Goal: Information Seeking & Learning: Learn about a topic

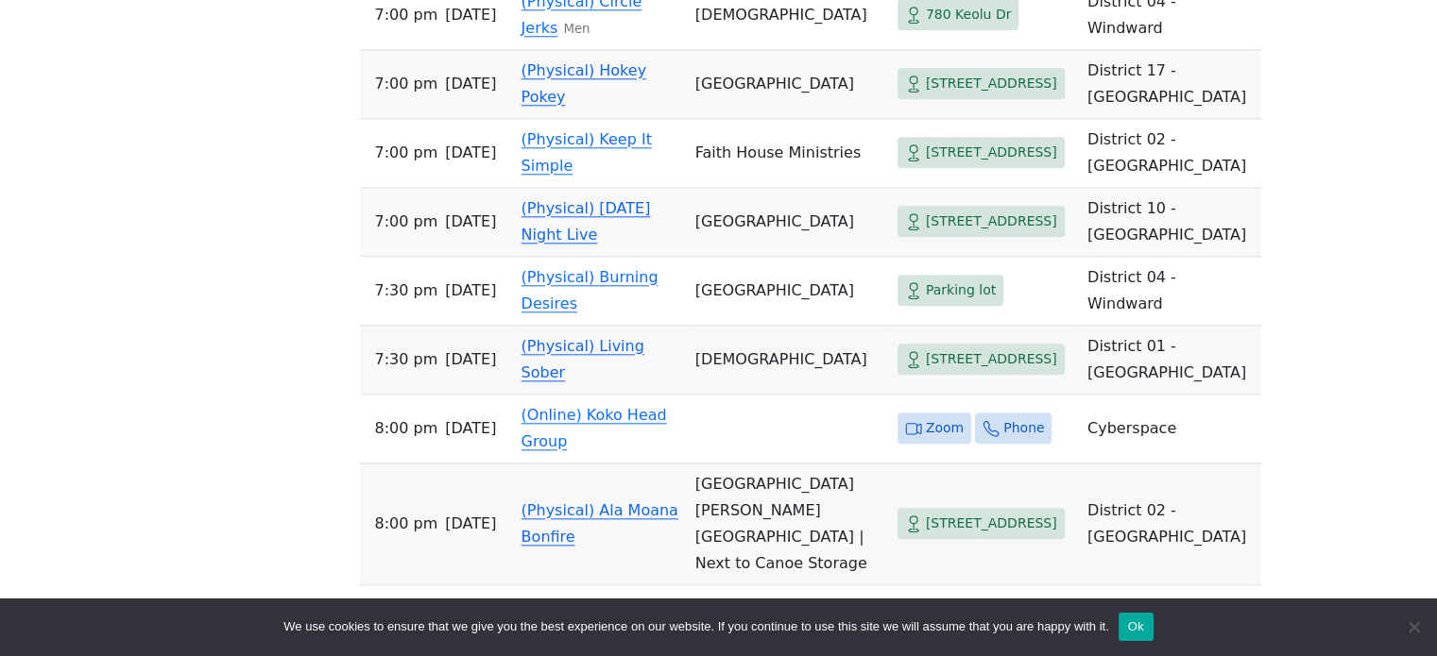
scroll to position [2078, 0]
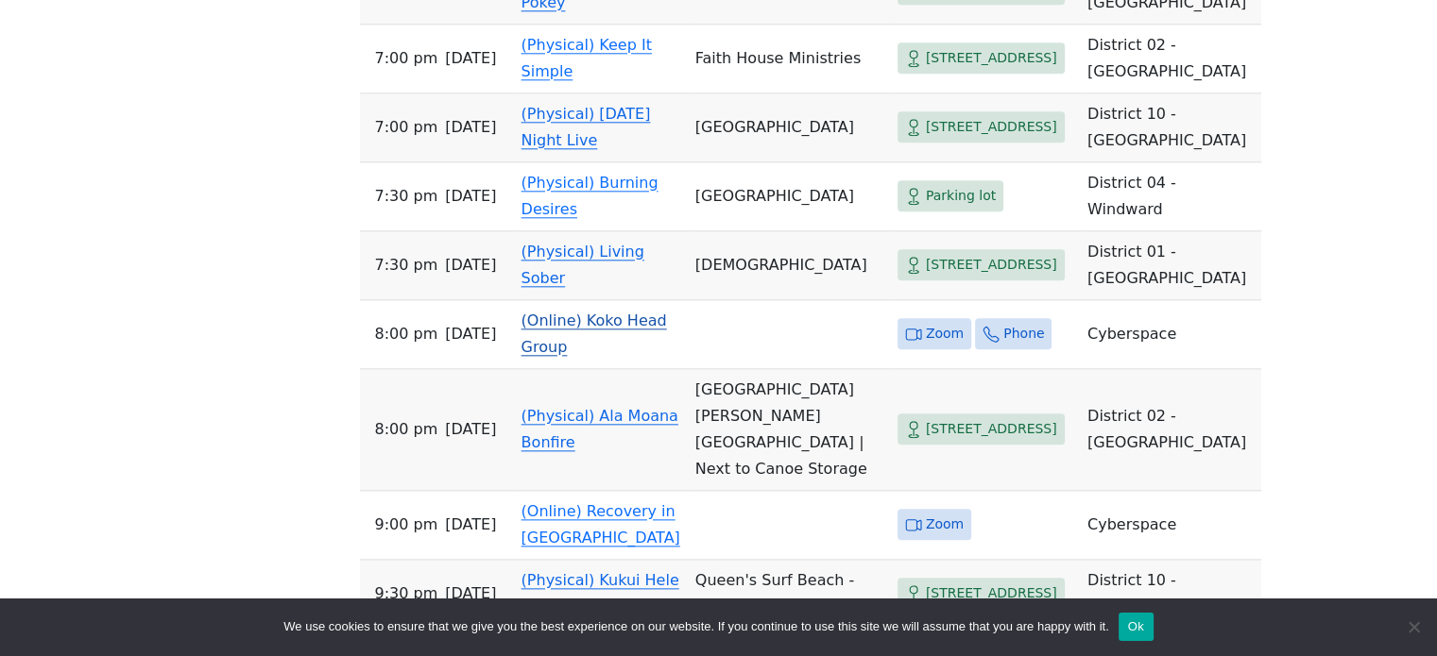
click at [594, 356] on link "(Online) Koko Head Group" at bounding box center [593, 334] width 145 height 44
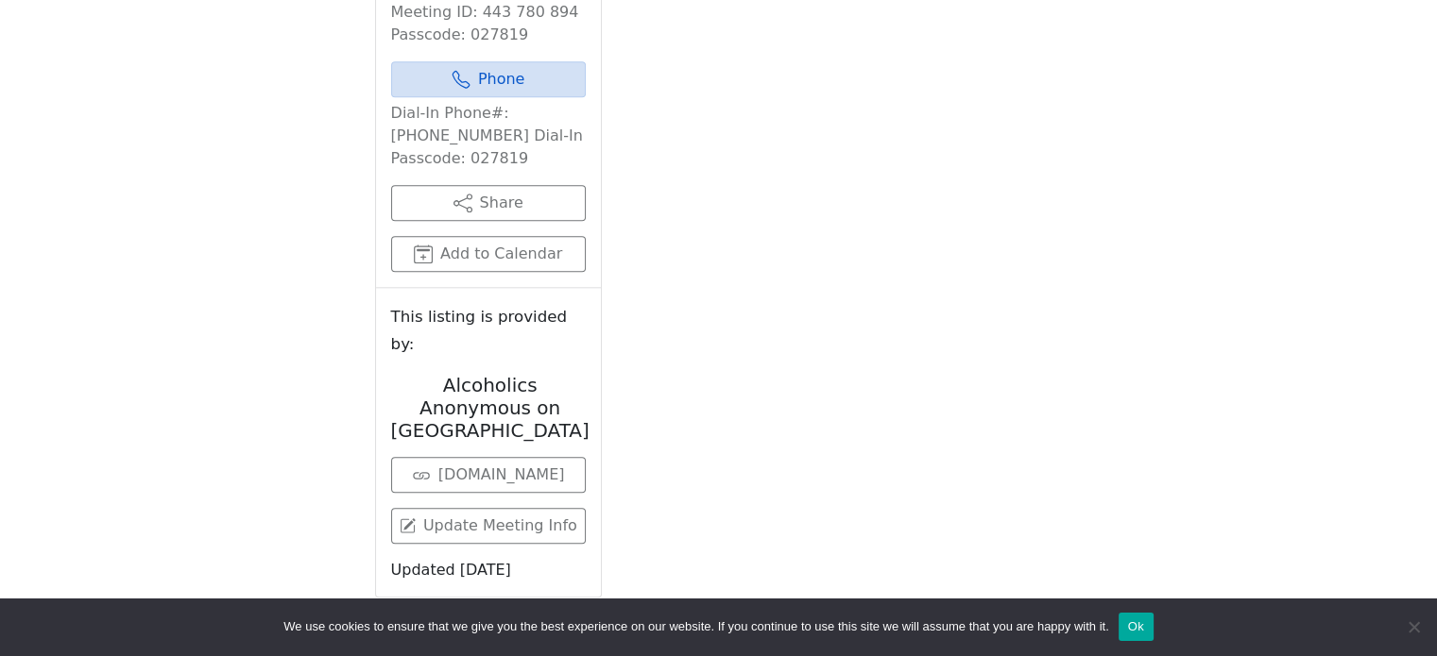
scroll to position [748, 0]
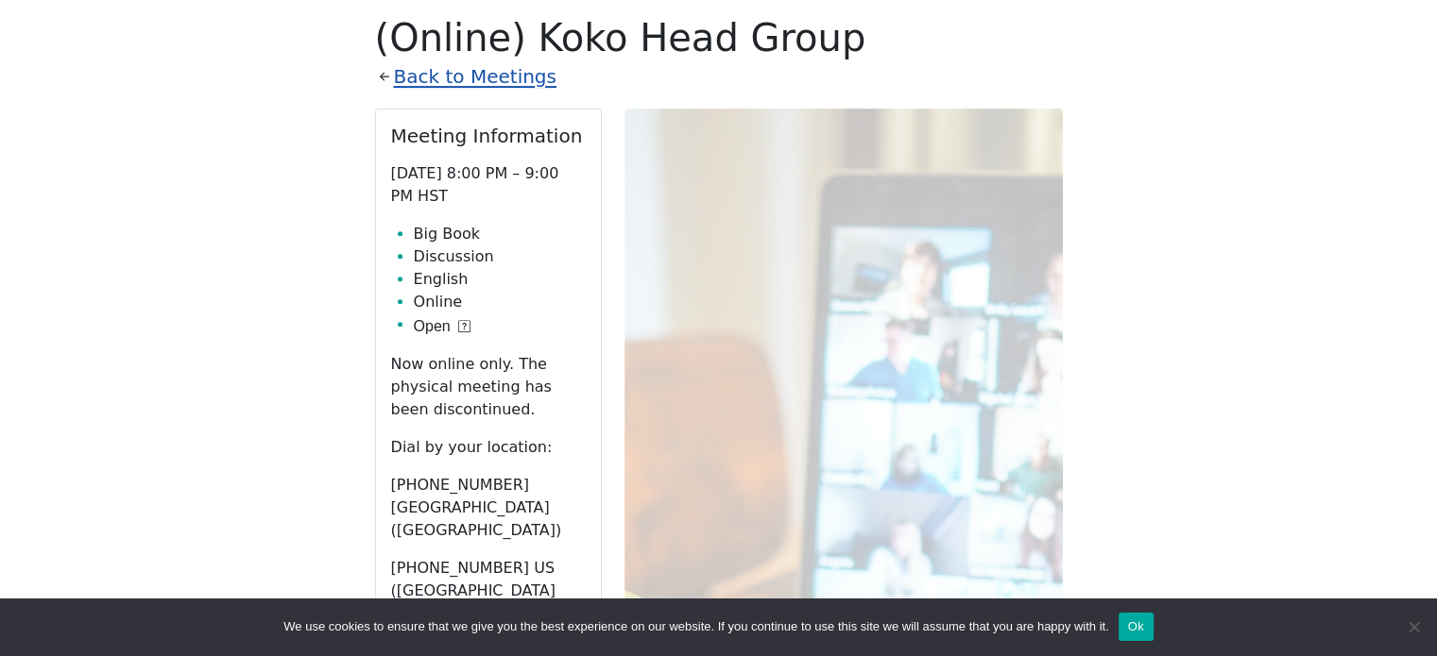
click at [417, 78] on link "Back to Meetings" at bounding box center [475, 76] width 162 height 33
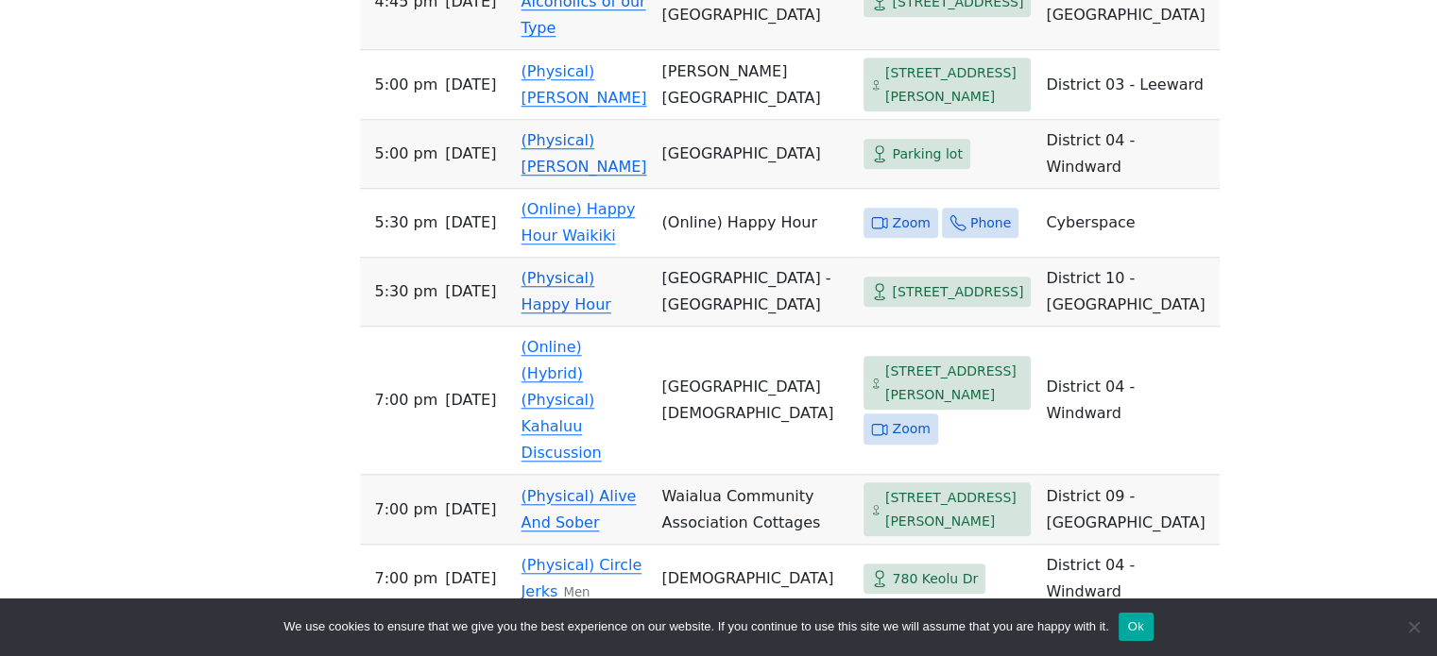
scroll to position [1787, 0]
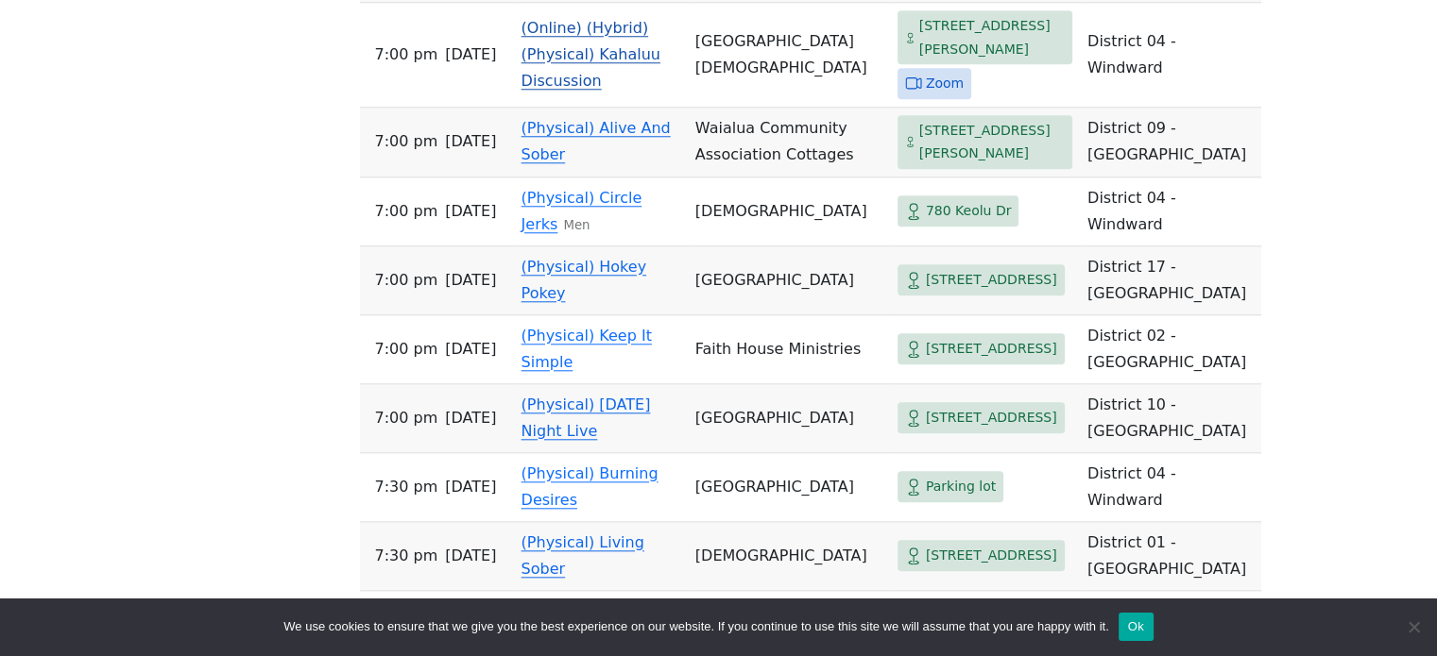
click at [580, 90] on link "(Online) (Hybrid) (Physical) Kahaluu Discussion" at bounding box center [590, 54] width 139 height 71
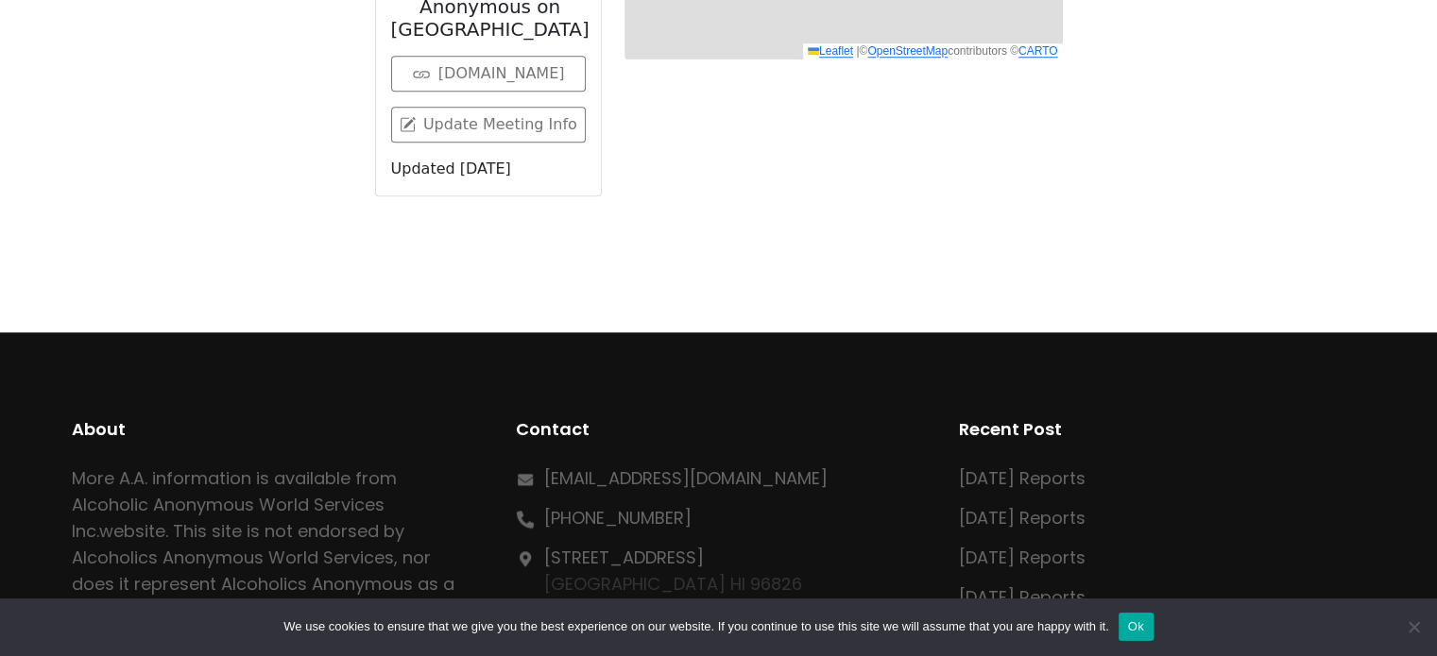
scroll to position [748, 0]
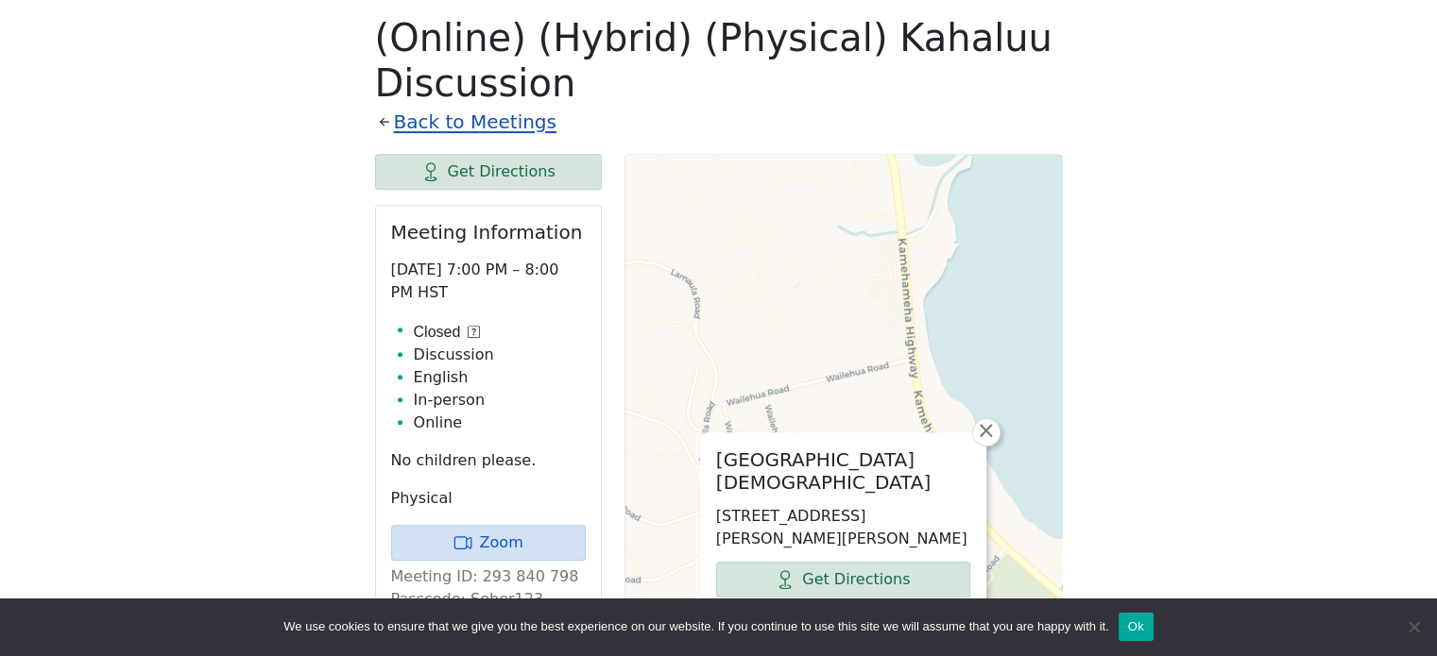
click at [461, 119] on link "Back to Meetings" at bounding box center [475, 122] width 162 height 33
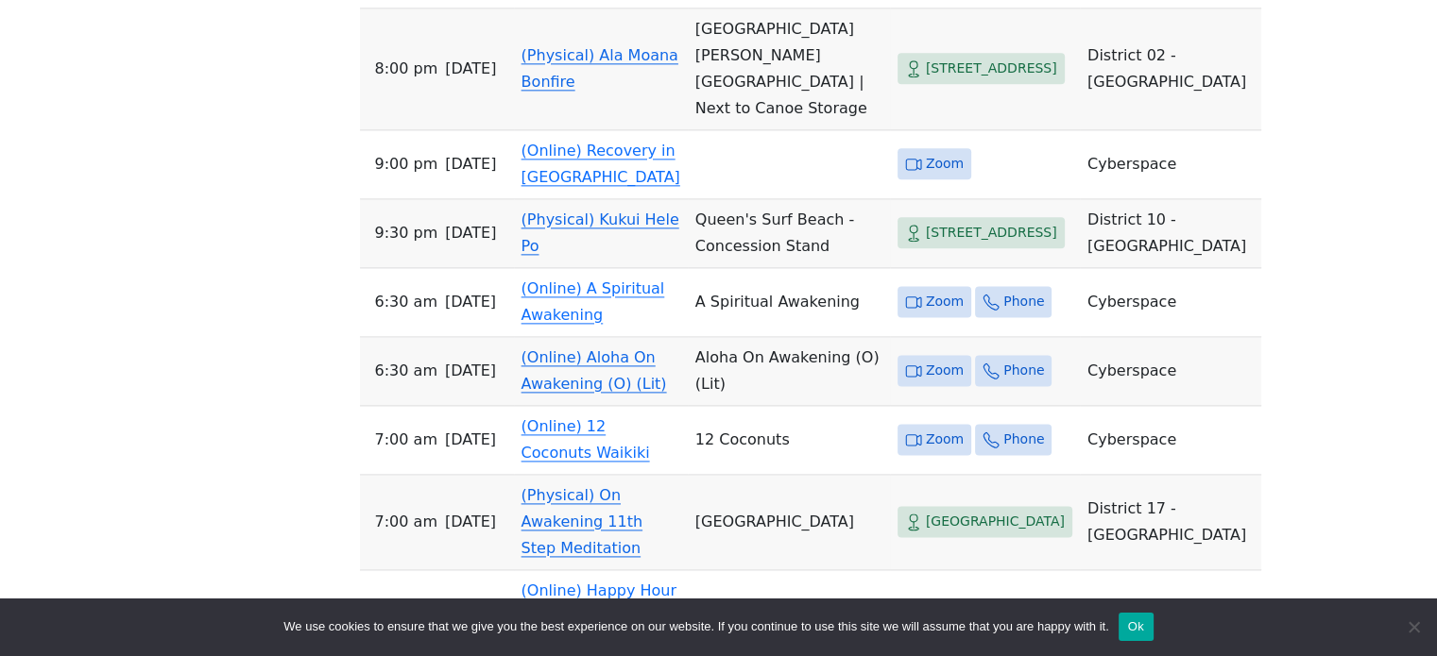
scroll to position [2543, 0]
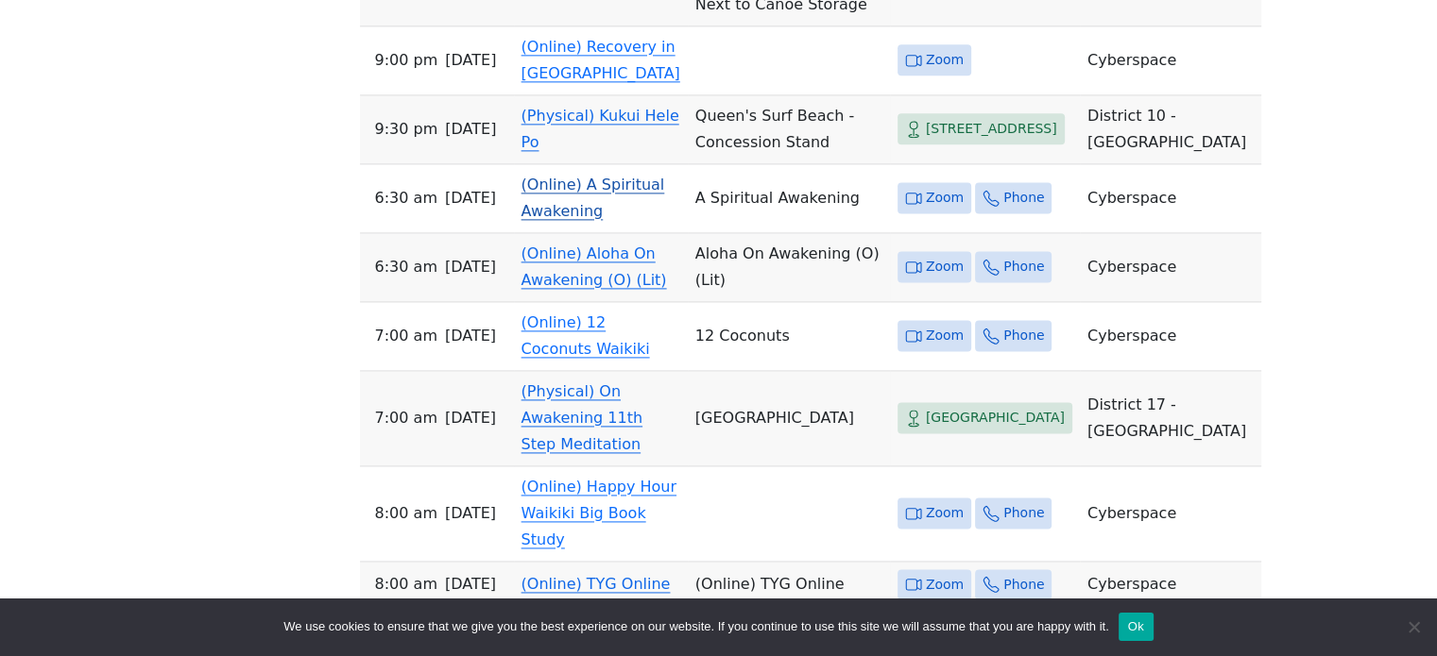
click at [584, 220] on link "(Online) A Spiritual Awakening" at bounding box center [593, 198] width 144 height 44
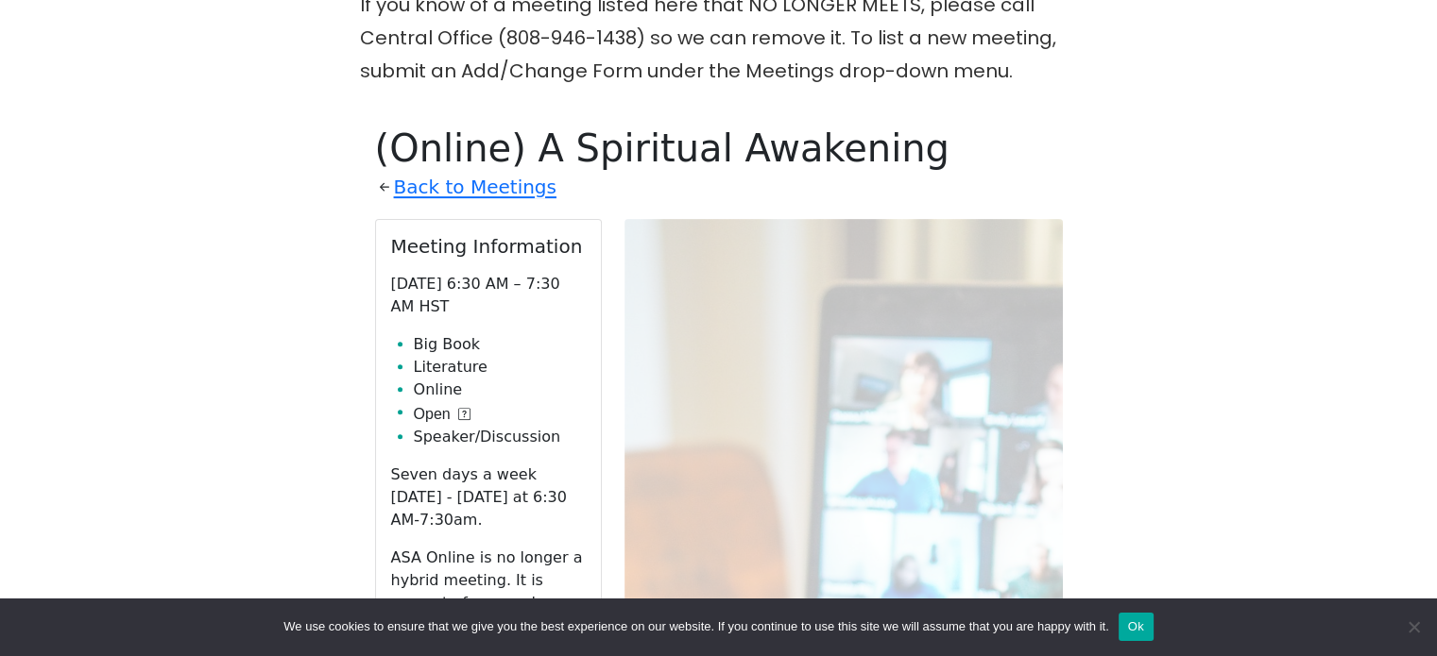
scroll to position [654, 0]
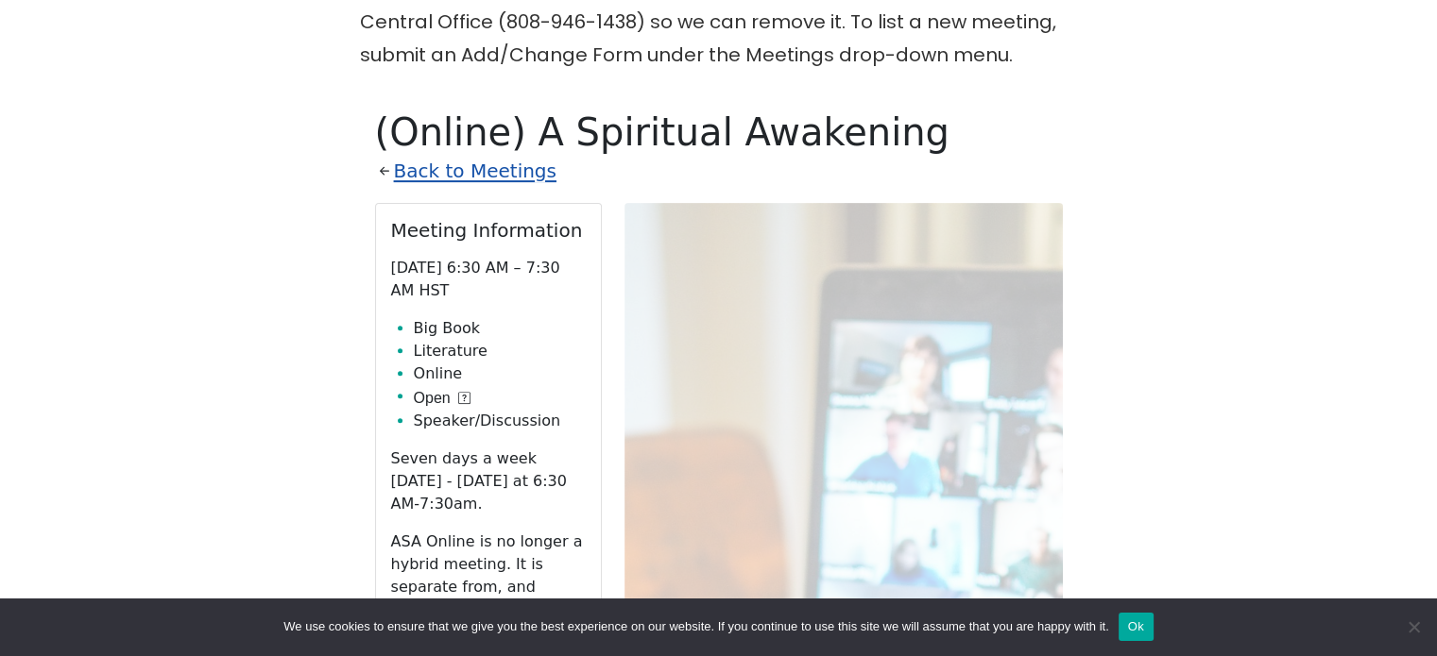
click at [501, 178] on link "Back to Meetings" at bounding box center [475, 171] width 162 height 33
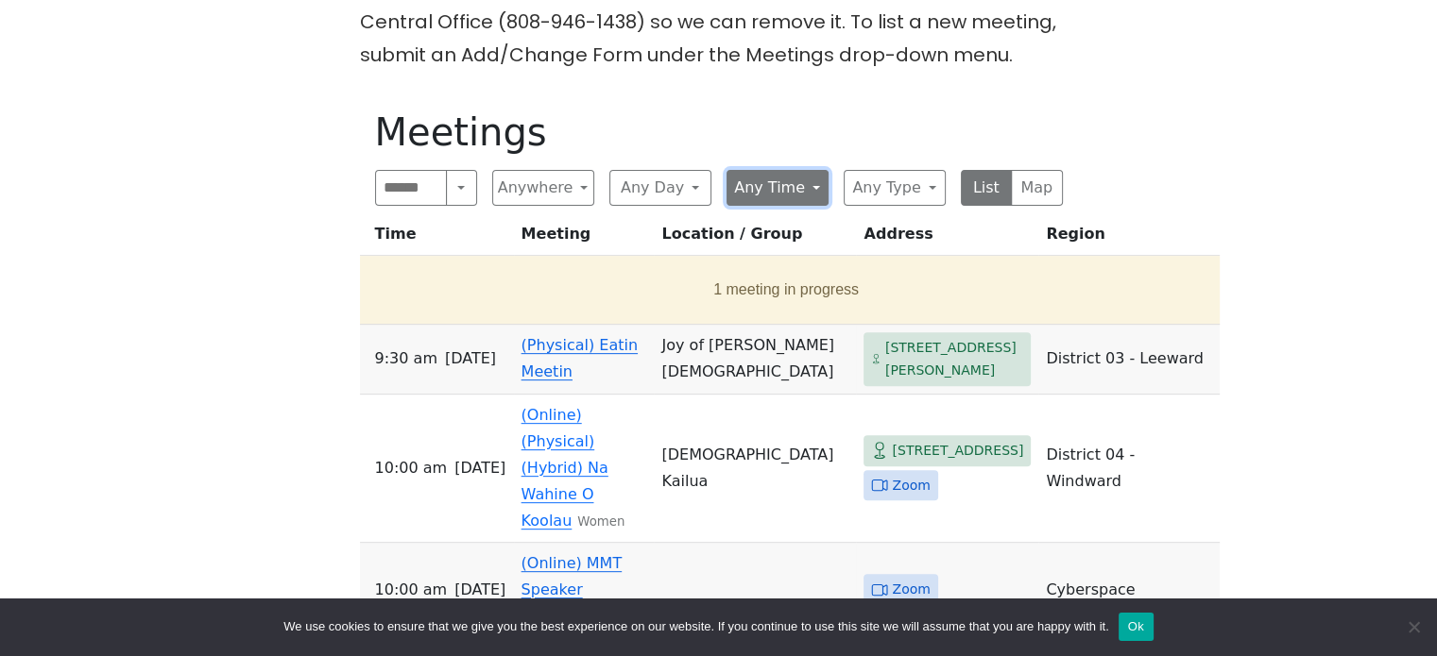
click at [756, 191] on button "Any Time" at bounding box center [777, 188] width 102 height 36
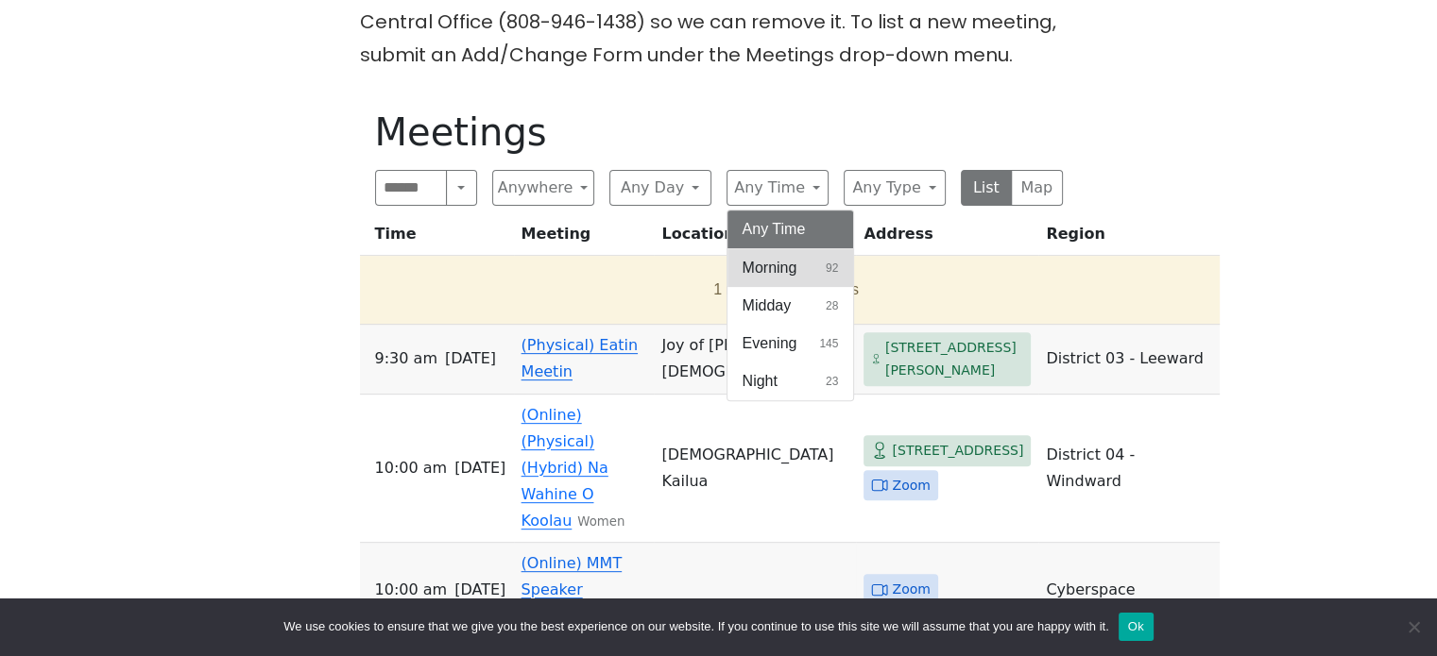
click at [784, 272] on span "Morning" at bounding box center [769, 268] width 55 height 23
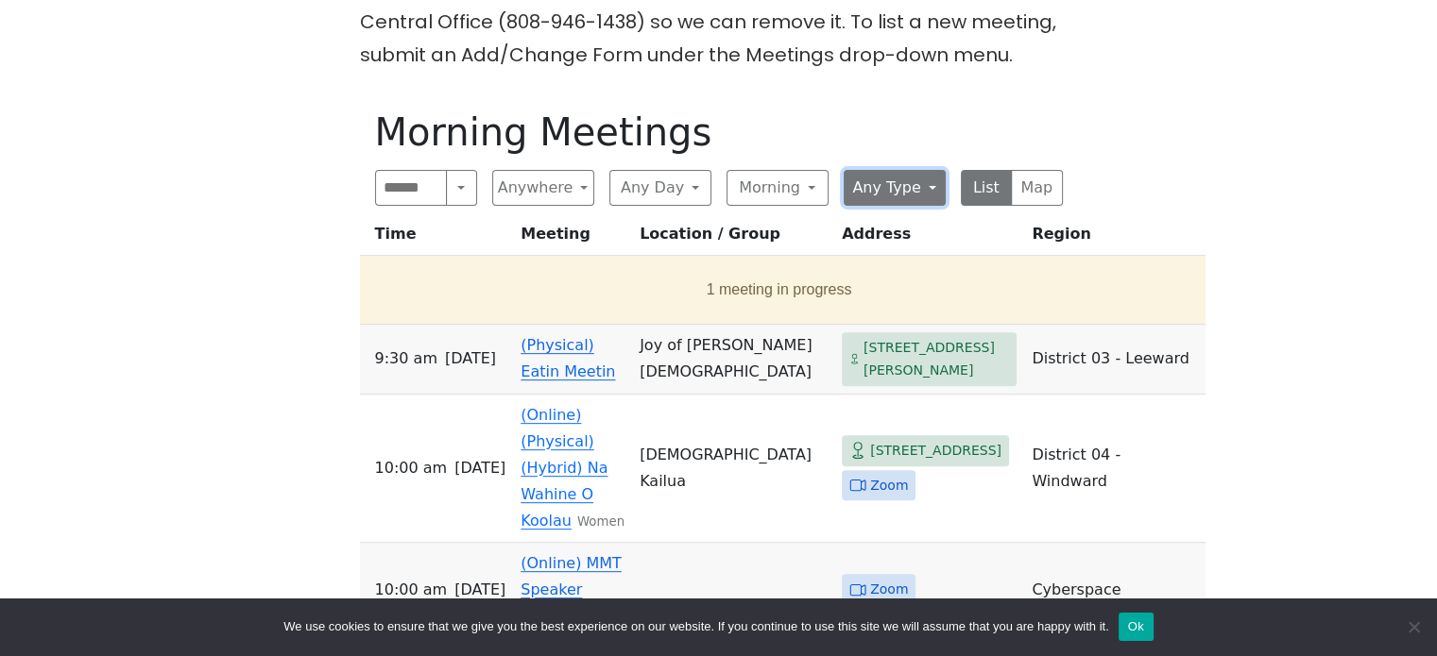
click at [873, 194] on button "Any Type" at bounding box center [894, 188] width 102 height 36
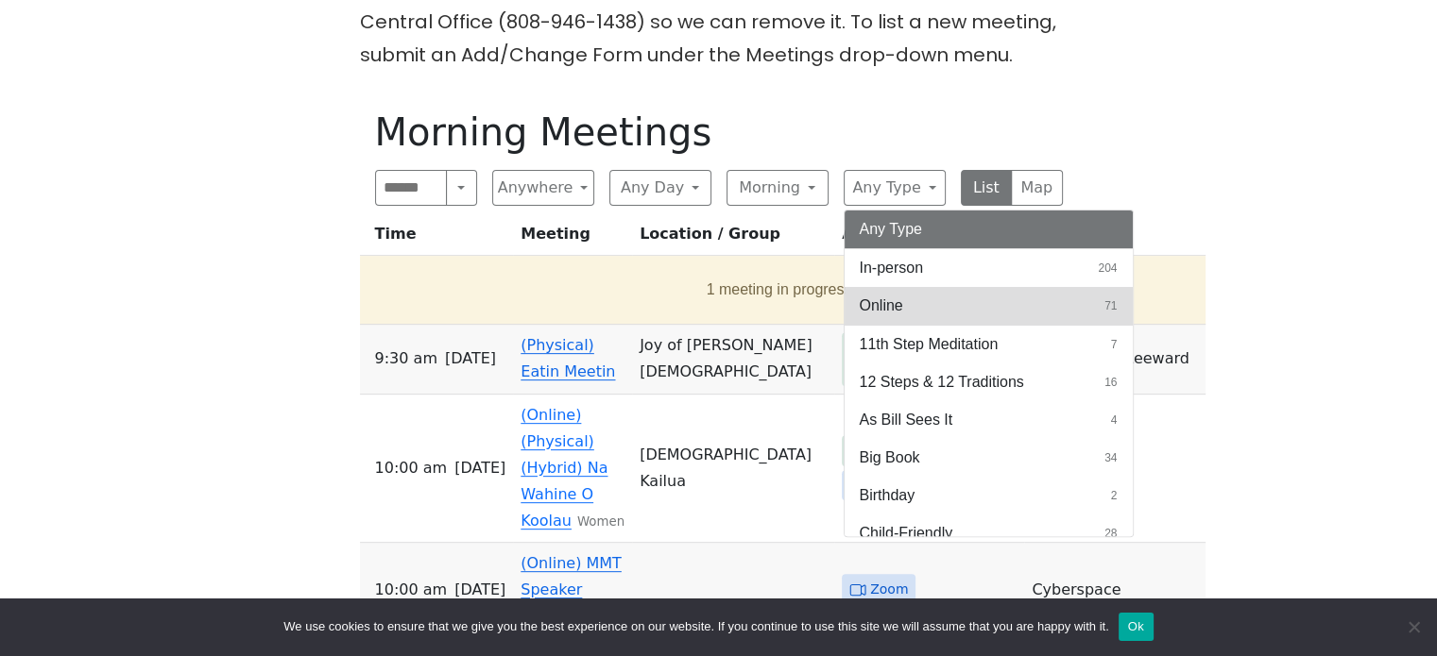
click at [884, 298] on span "Online" at bounding box center [880, 306] width 43 height 23
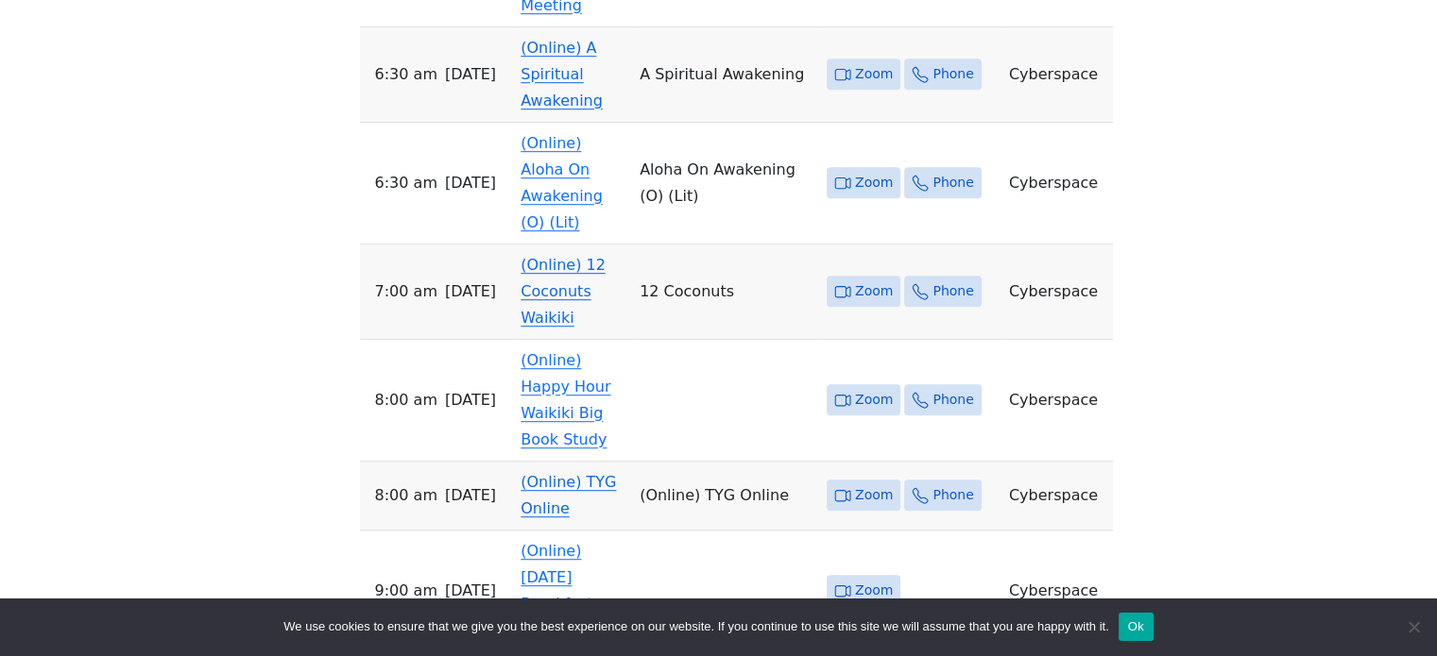
scroll to position [1220, 0]
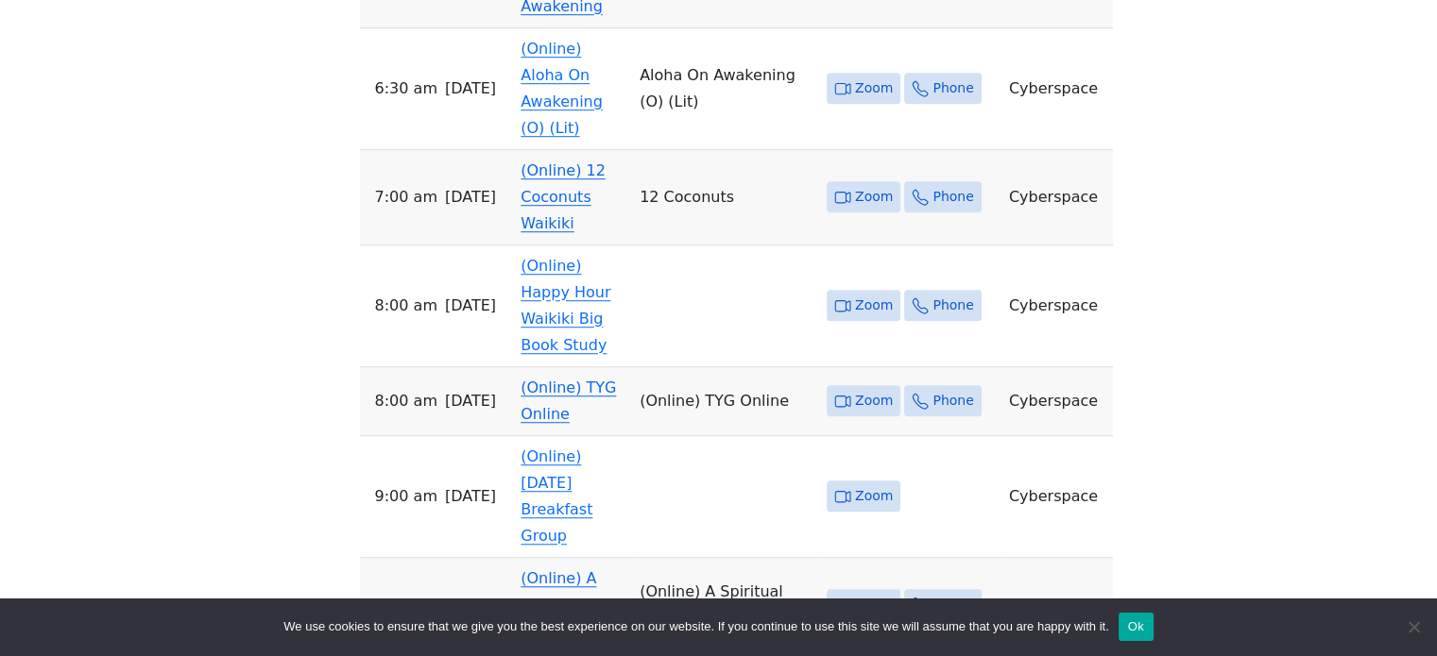
click at [603, 570] on link "(Online) A Spiritual Awakening" at bounding box center [561, 605] width 82 height 71
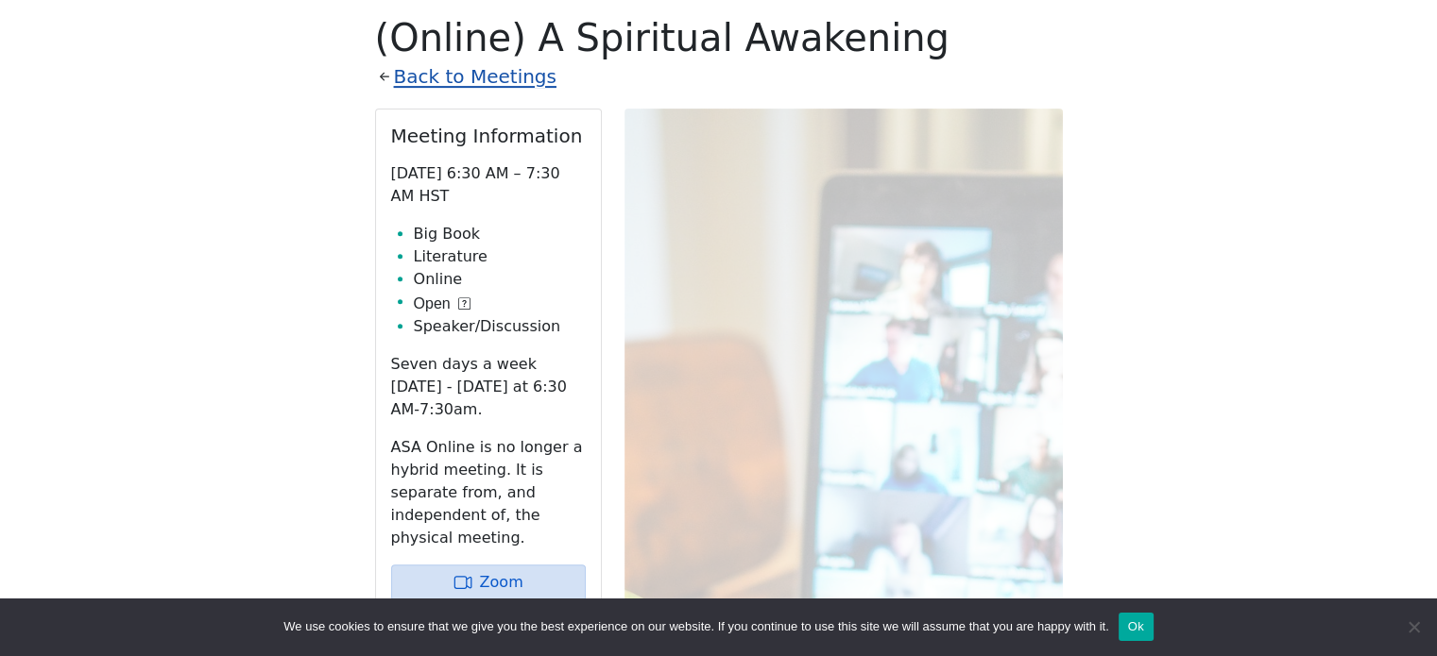
click at [487, 72] on link "Back to Meetings" at bounding box center [475, 76] width 162 height 33
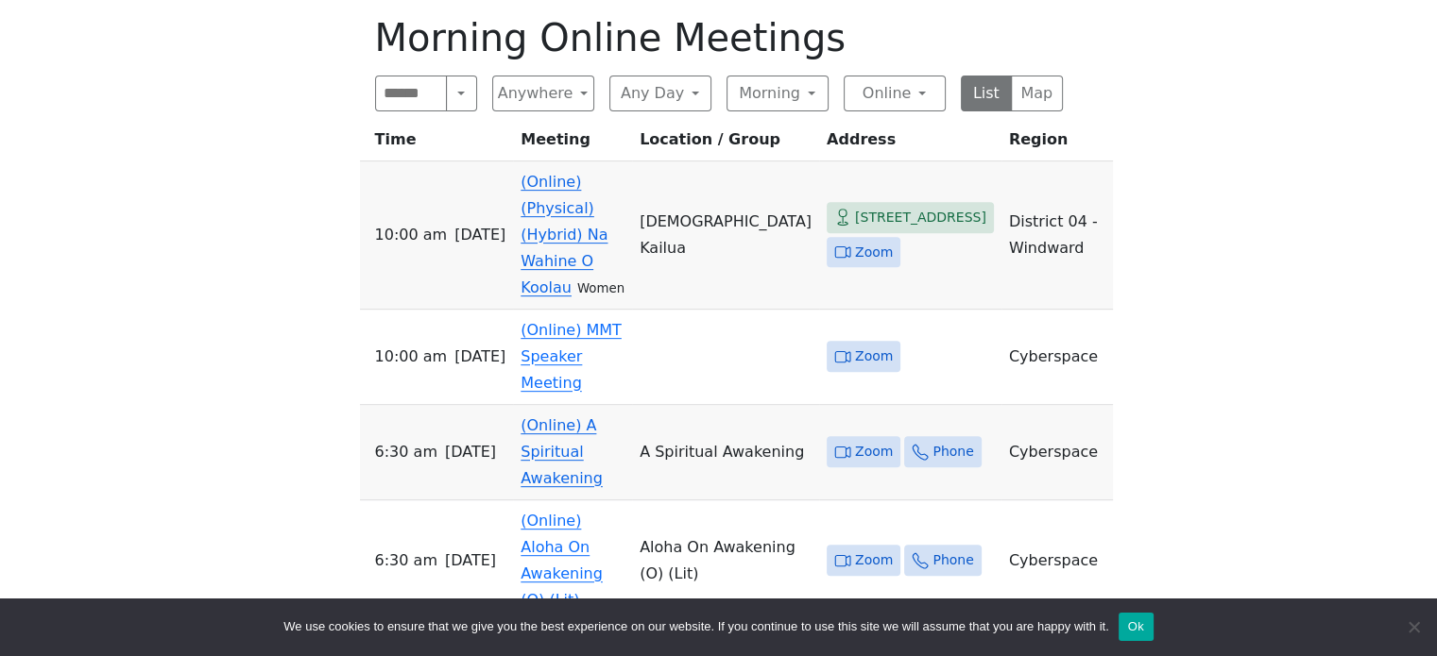
click at [603, 417] on link "(Online) A Spiritual Awakening" at bounding box center [561, 452] width 82 height 71
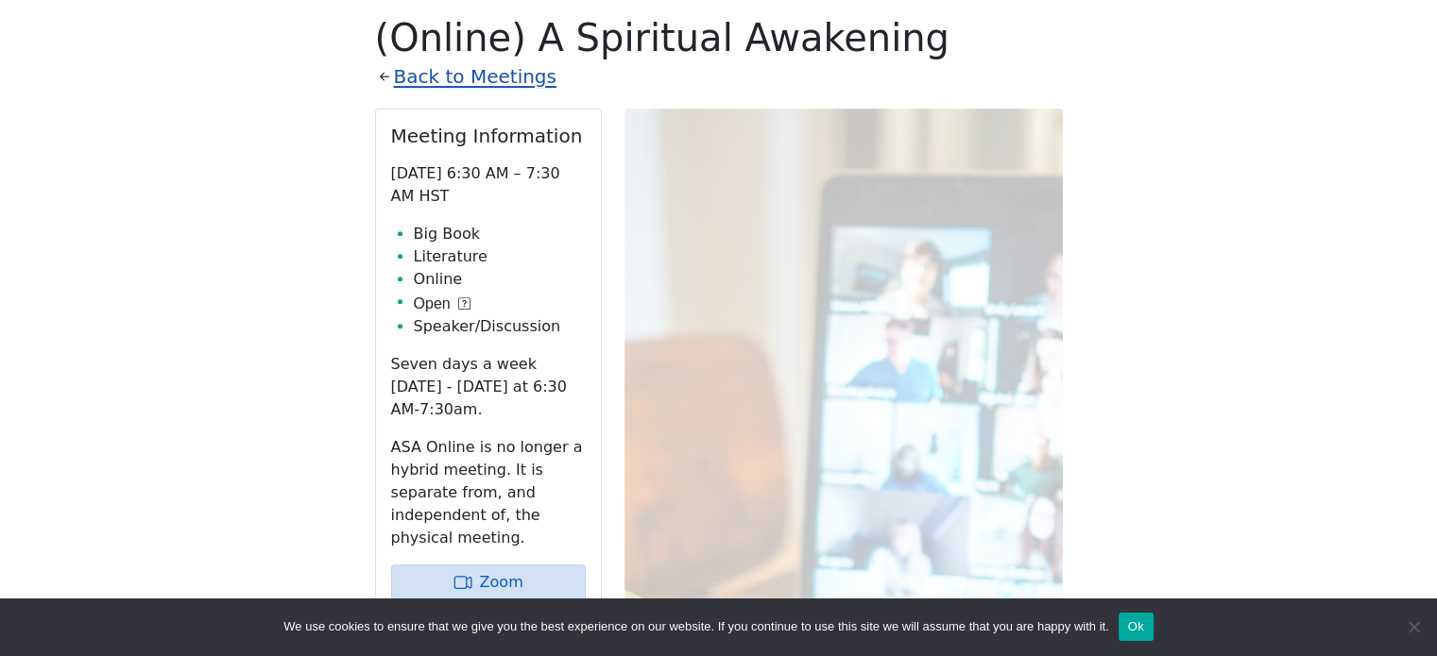
click at [420, 68] on link "Back to Meetings" at bounding box center [475, 76] width 162 height 33
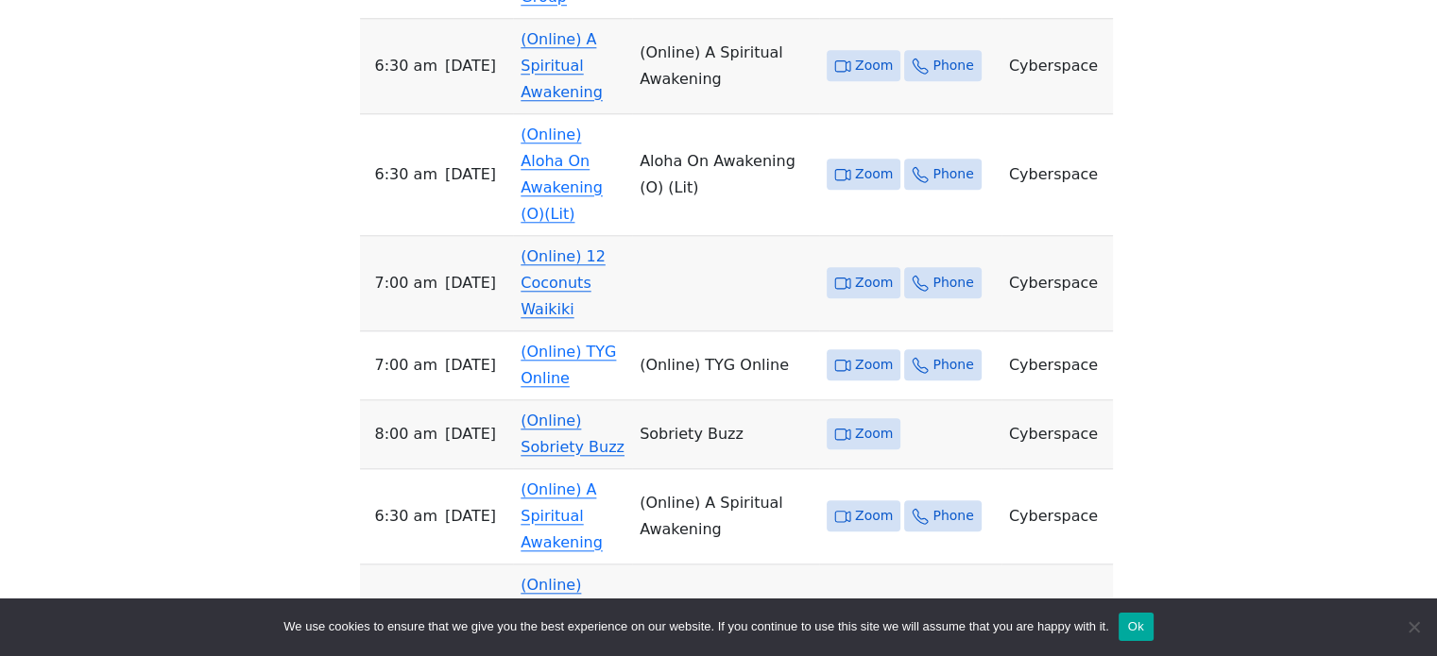
scroll to position [1787, 0]
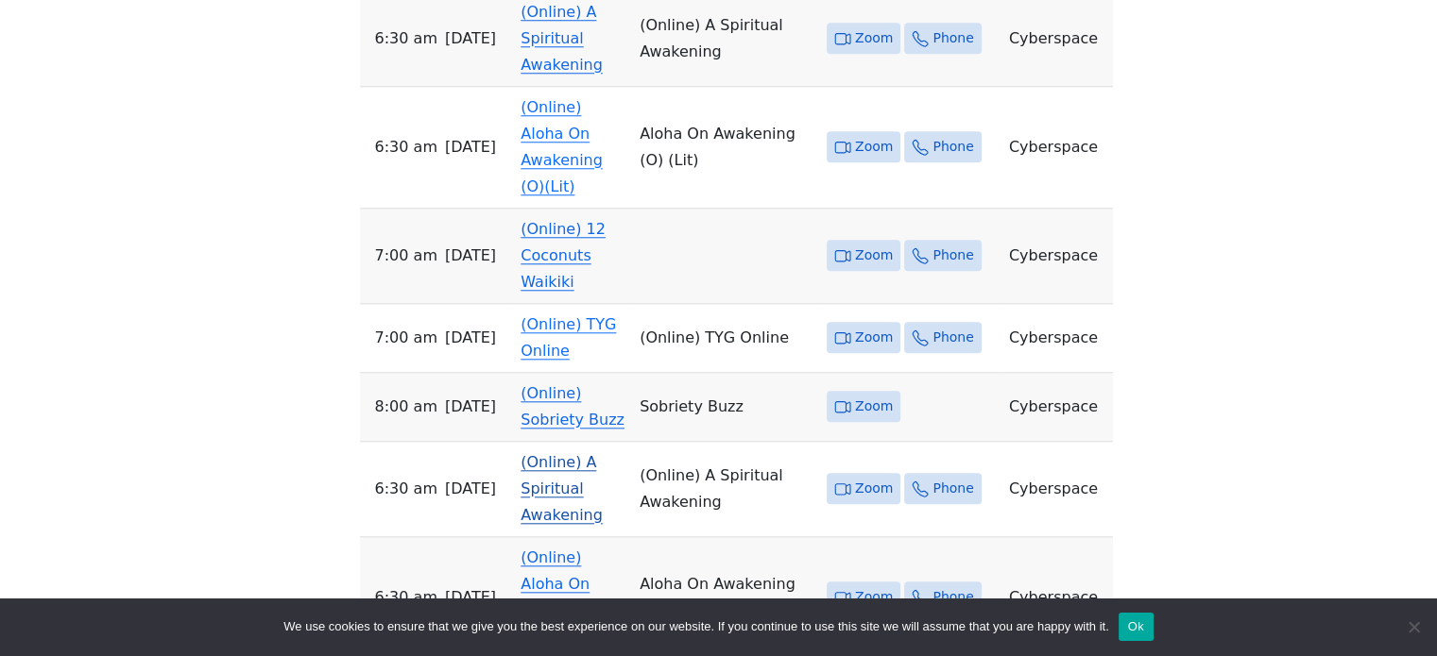
click at [603, 453] on link "(Online) A Spiritual Awakening" at bounding box center [561, 488] width 82 height 71
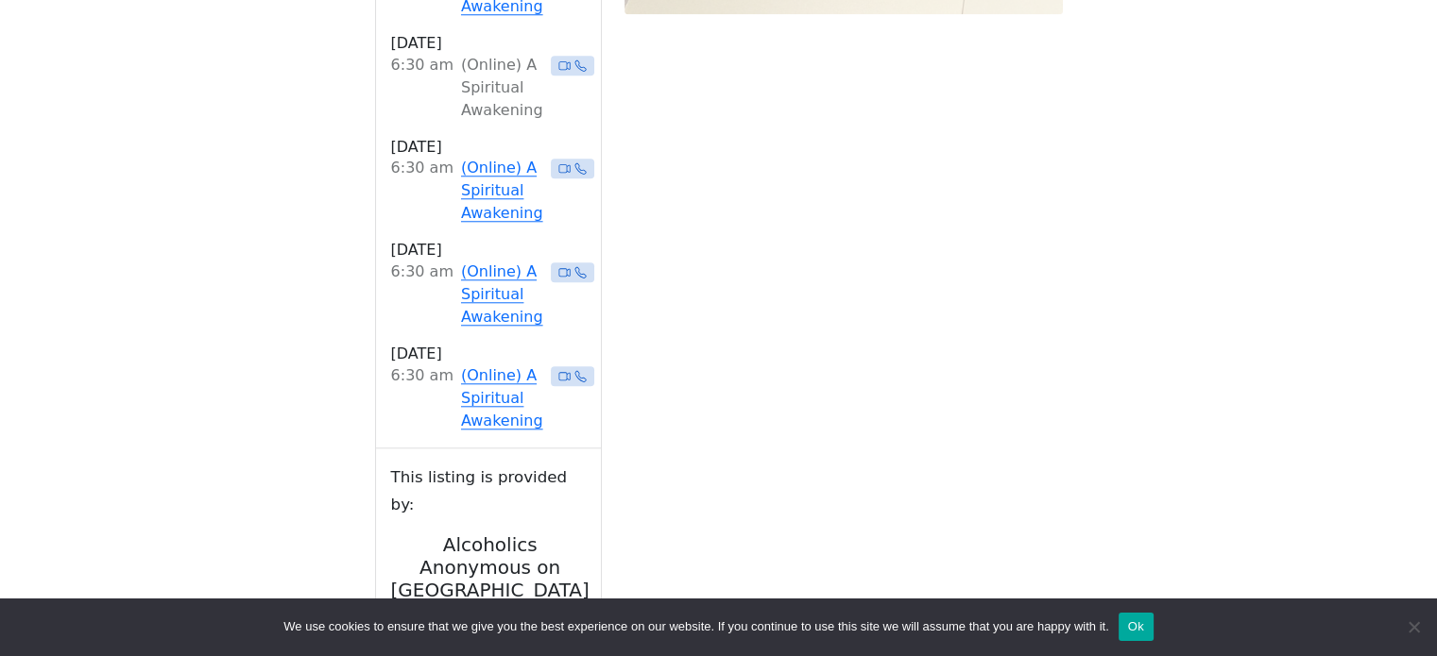
scroll to position [748, 0]
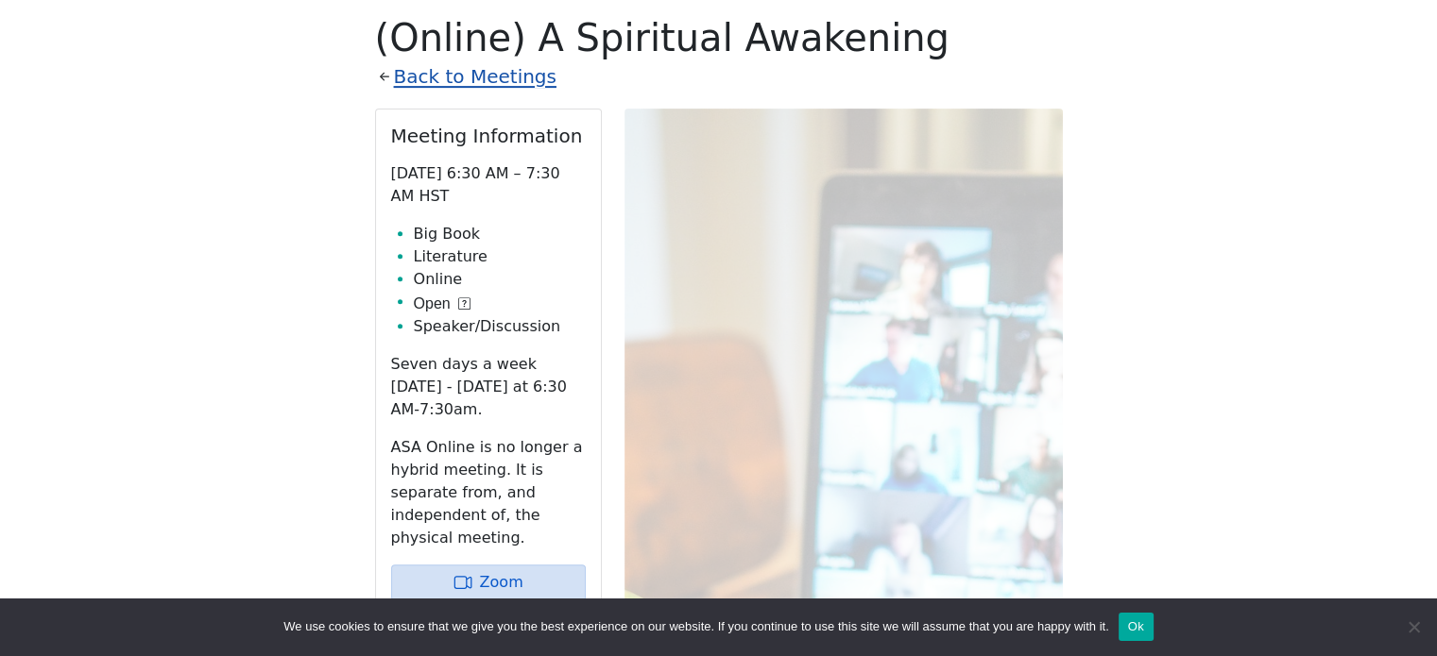
click at [472, 75] on link "Back to Meetings" at bounding box center [475, 76] width 162 height 33
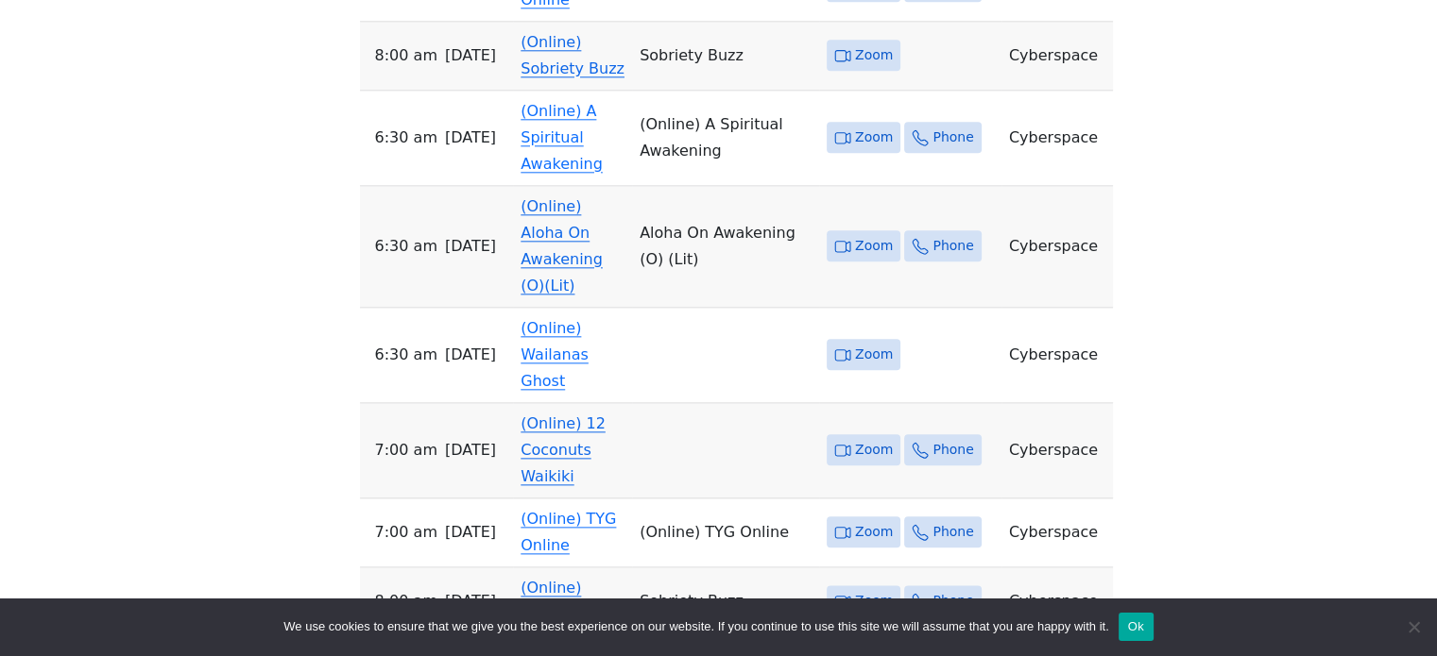
scroll to position [2165, 0]
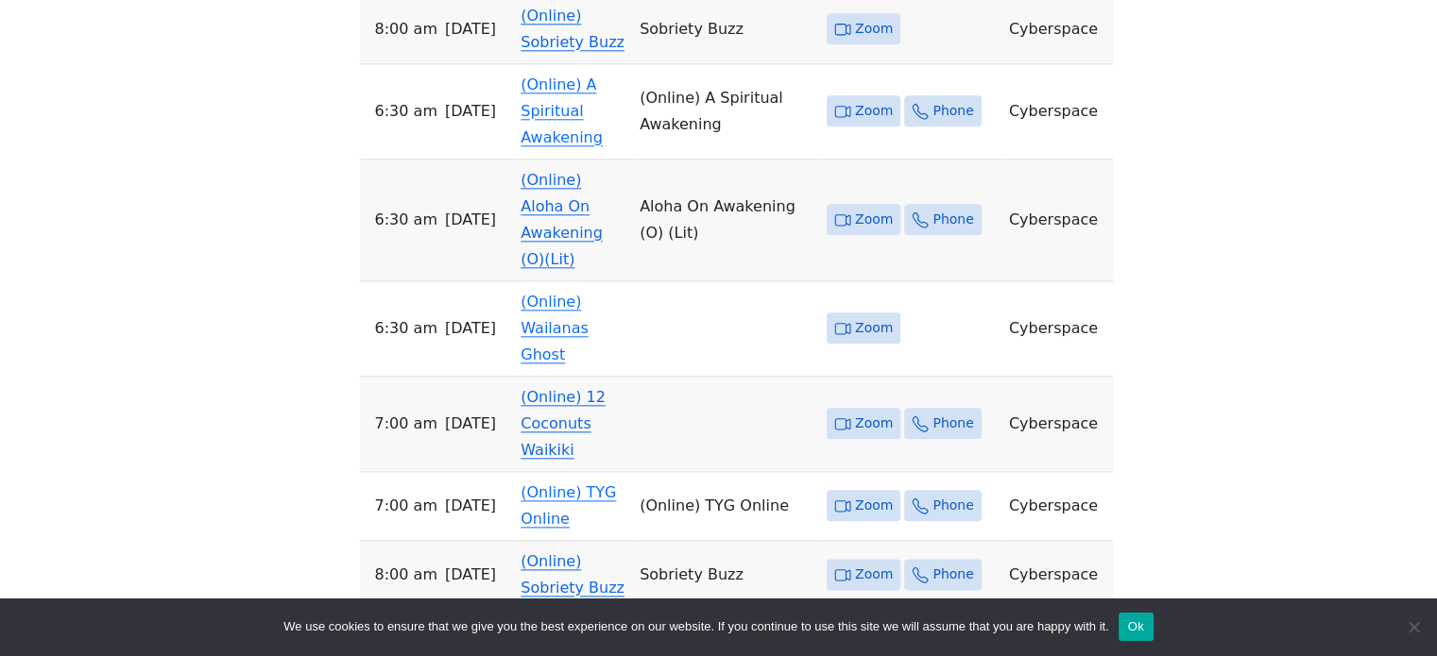
click at [603, 621] on link "(Online) A Spiritual Awakening" at bounding box center [561, 656] width 82 height 71
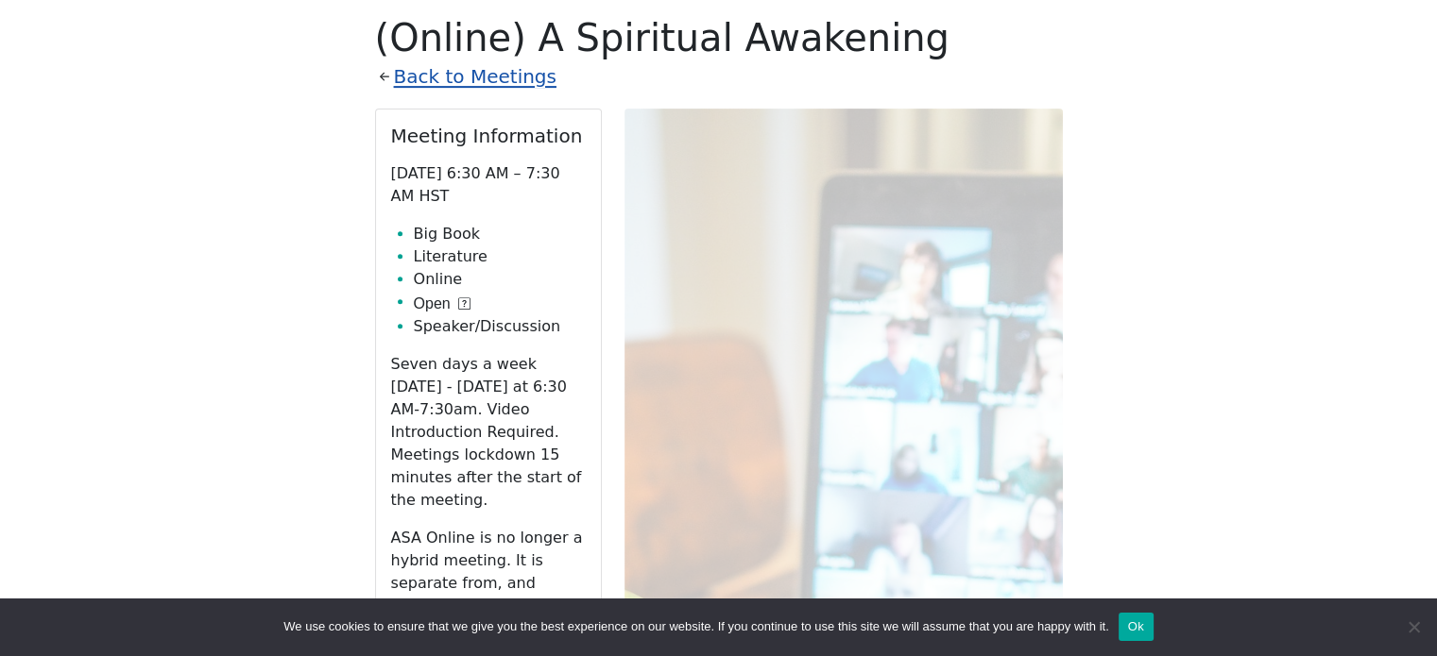
click at [467, 75] on link "Back to Meetings" at bounding box center [475, 76] width 162 height 33
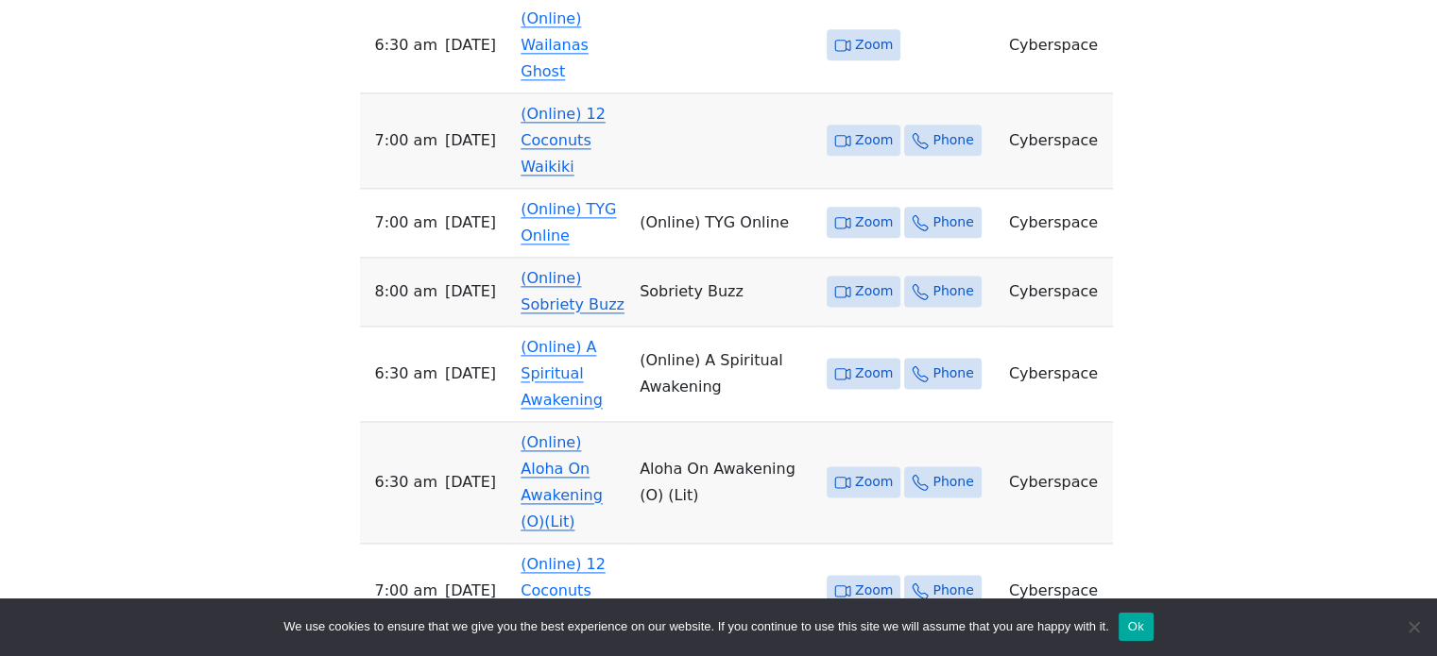
scroll to position [2543, 0]
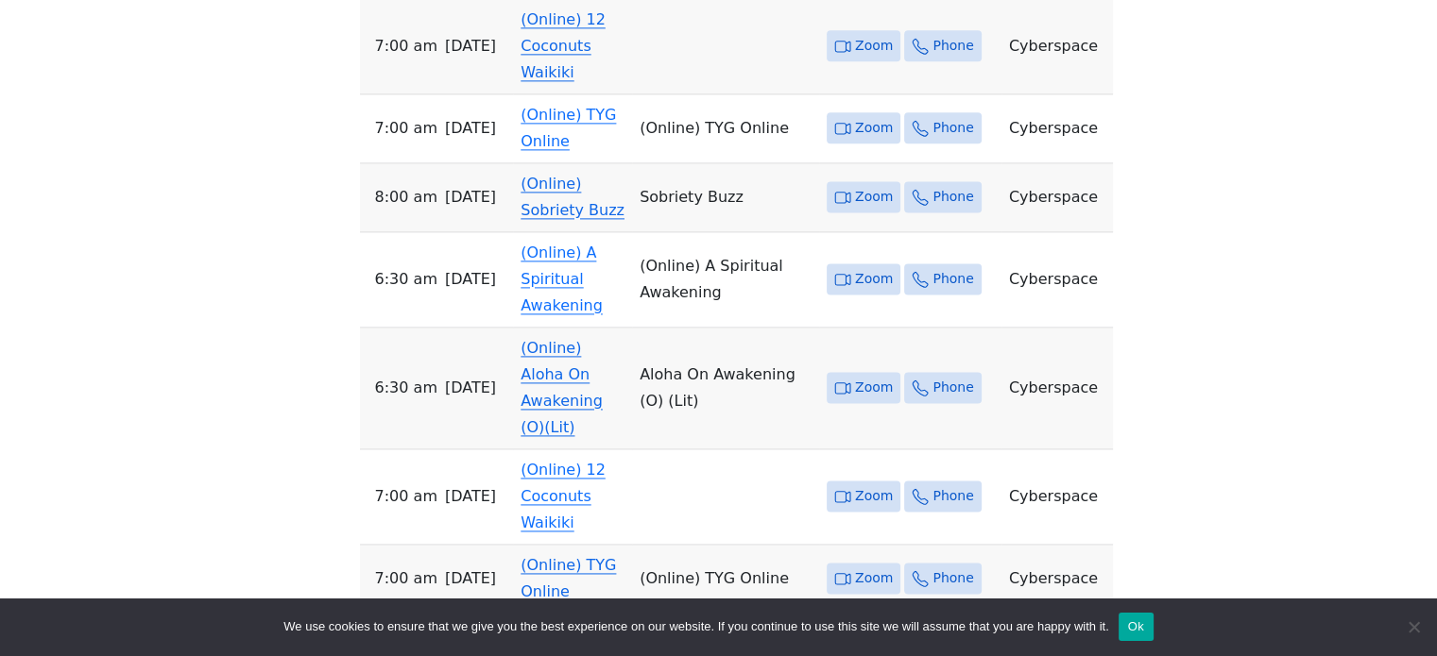
click at [556, 625] on link "(Online) A Spiritual Awakening" at bounding box center [561, 660] width 82 height 71
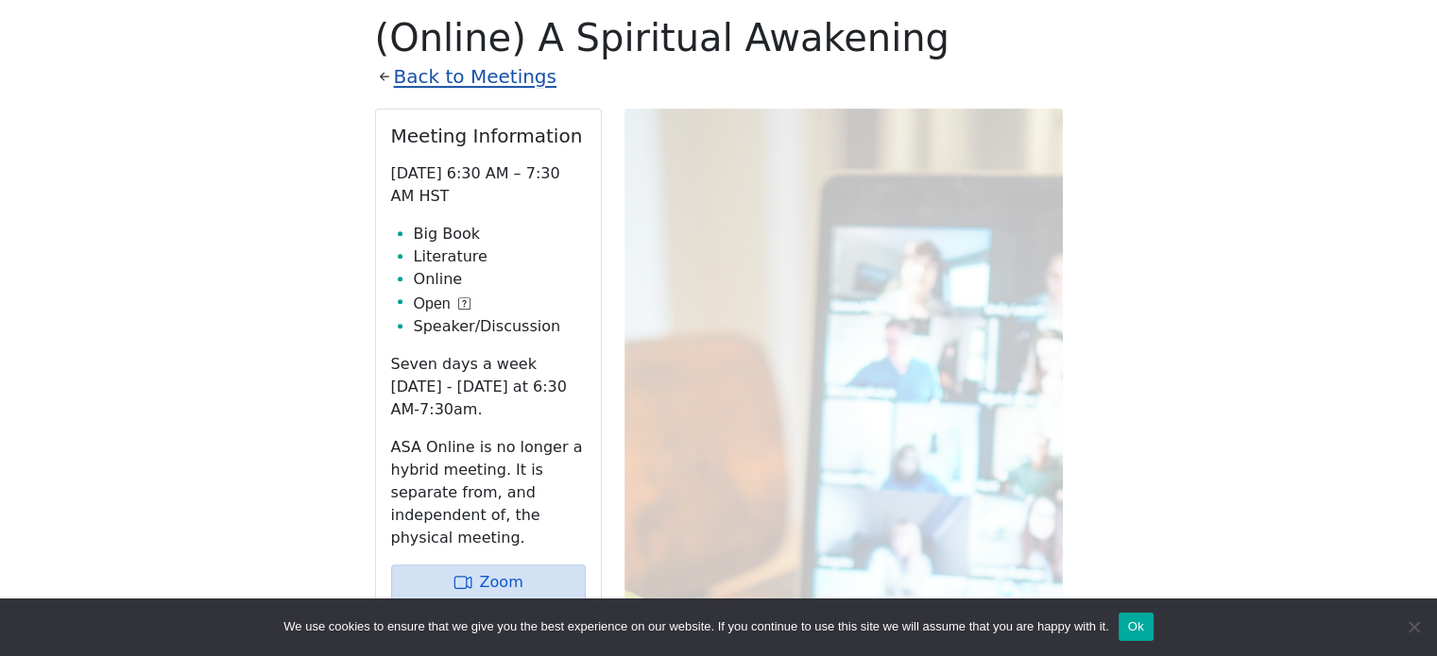
click at [468, 77] on link "Back to Meetings" at bounding box center [475, 76] width 162 height 33
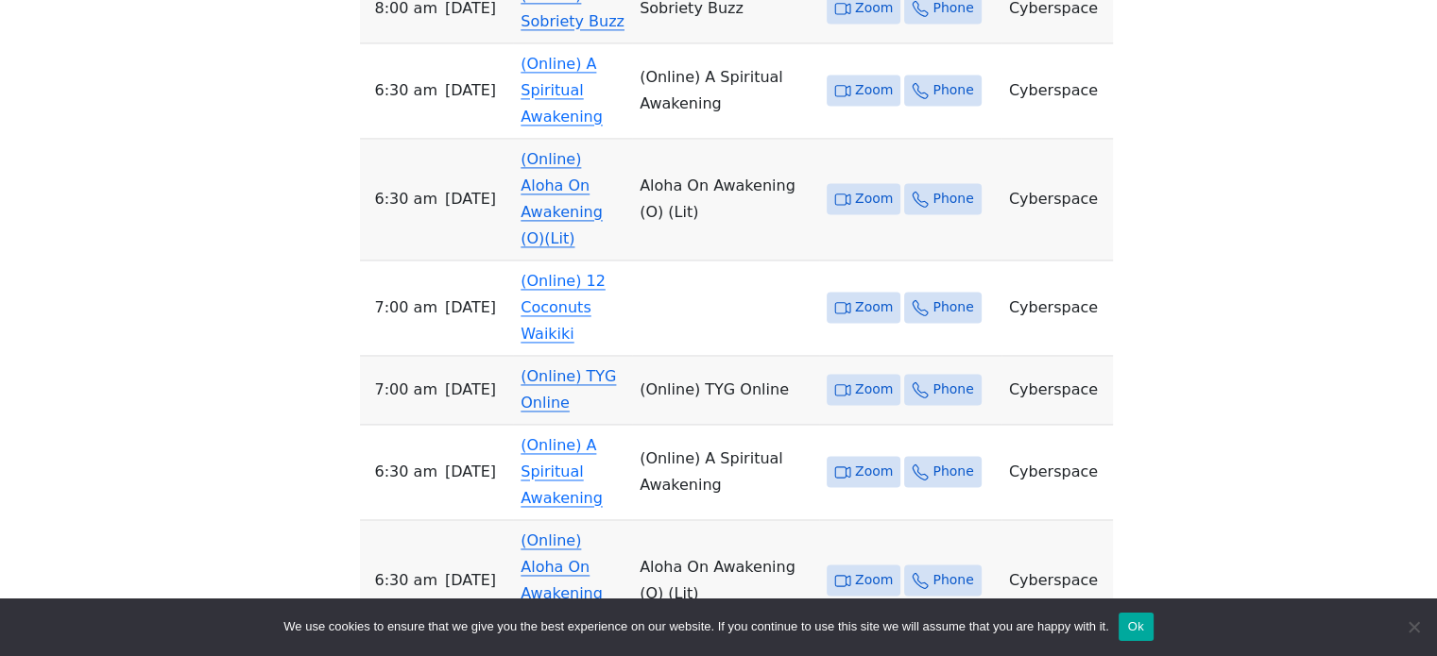
scroll to position [3109, 0]
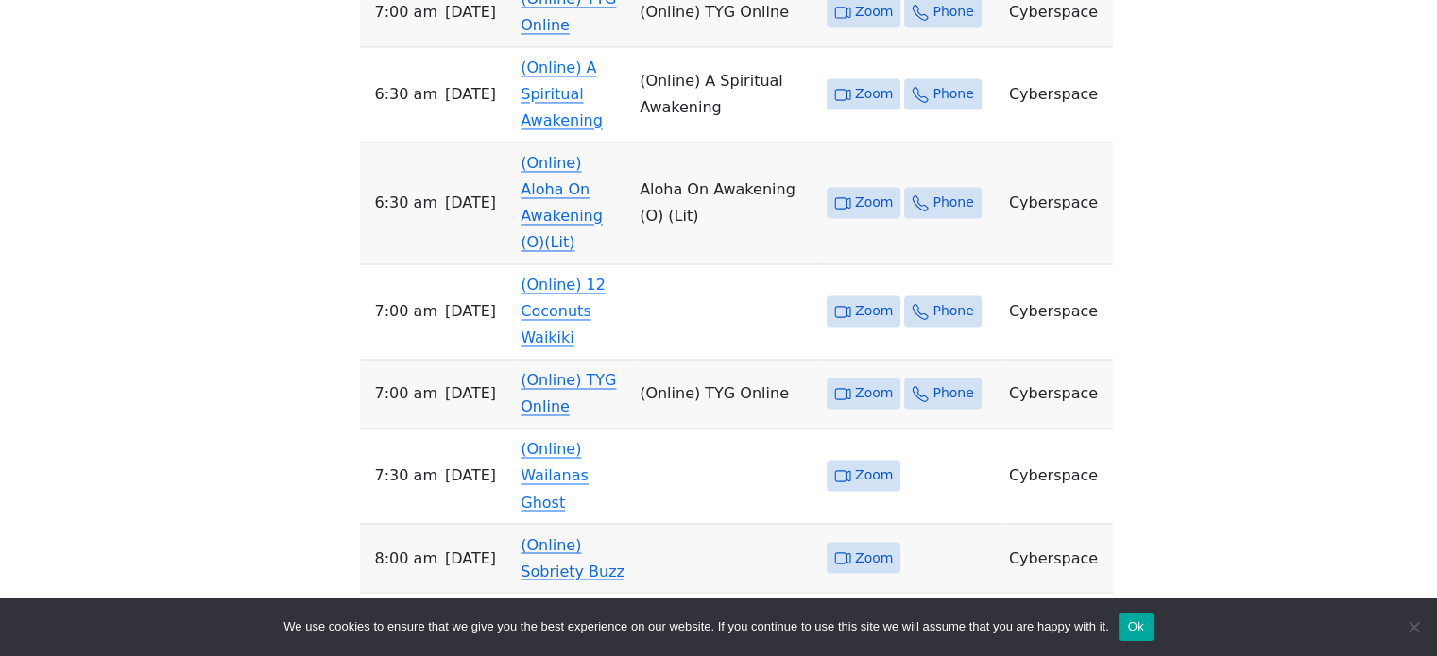
click at [580, 604] on link "(Online) A Spiritual Awakening" at bounding box center [561, 639] width 82 height 71
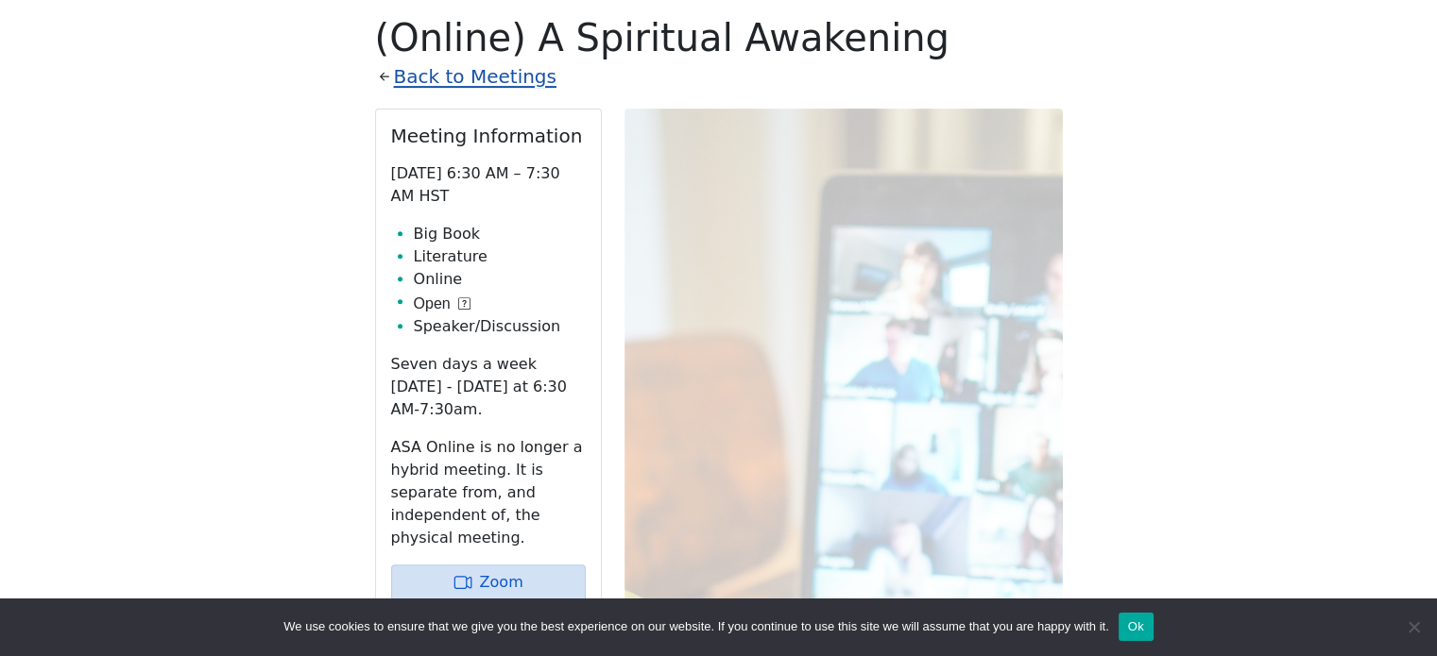
click at [485, 76] on link "Back to Meetings" at bounding box center [475, 76] width 162 height 33
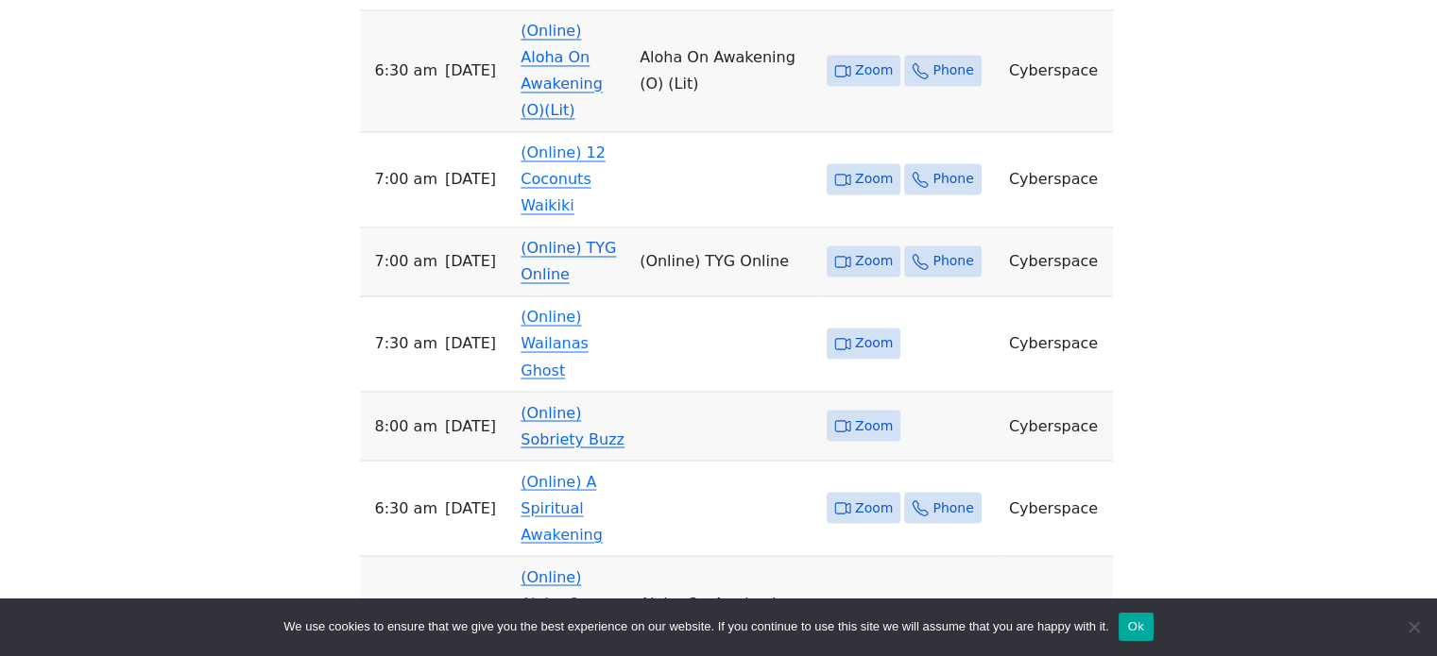
scroll to position [3393, 0]
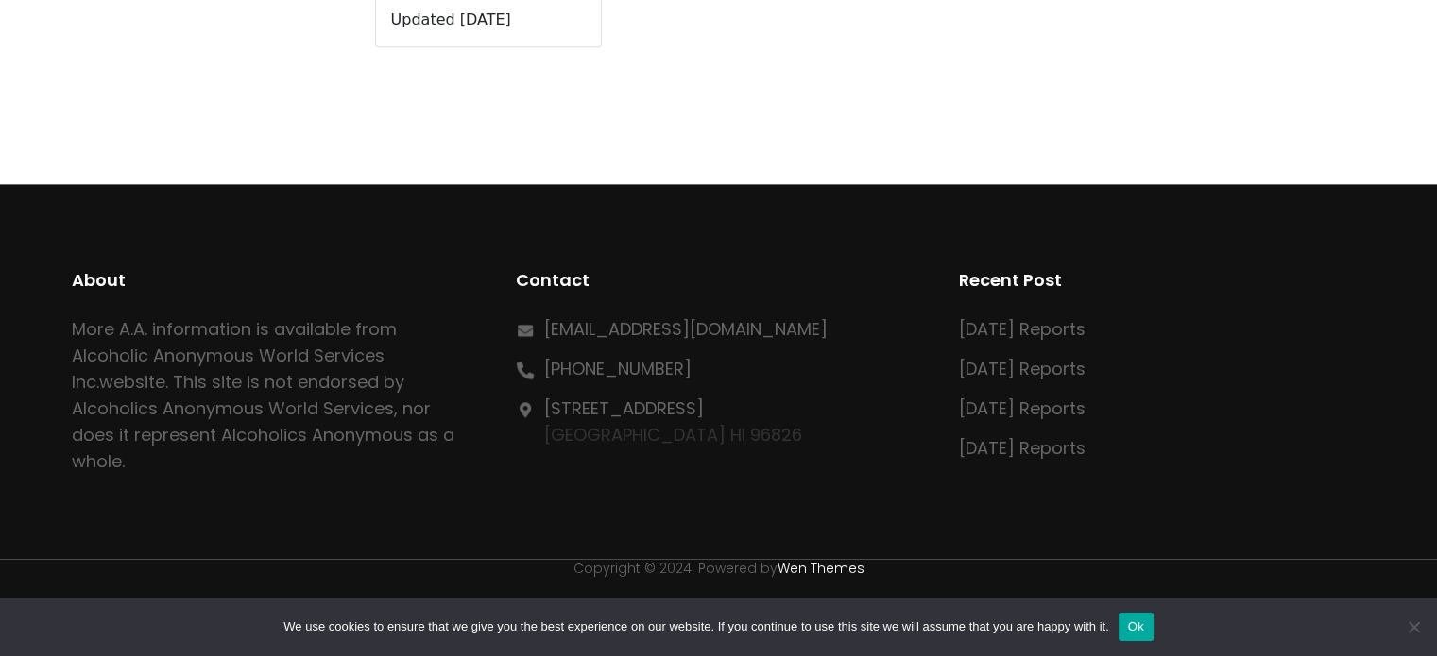
scroll to position [748, 0]
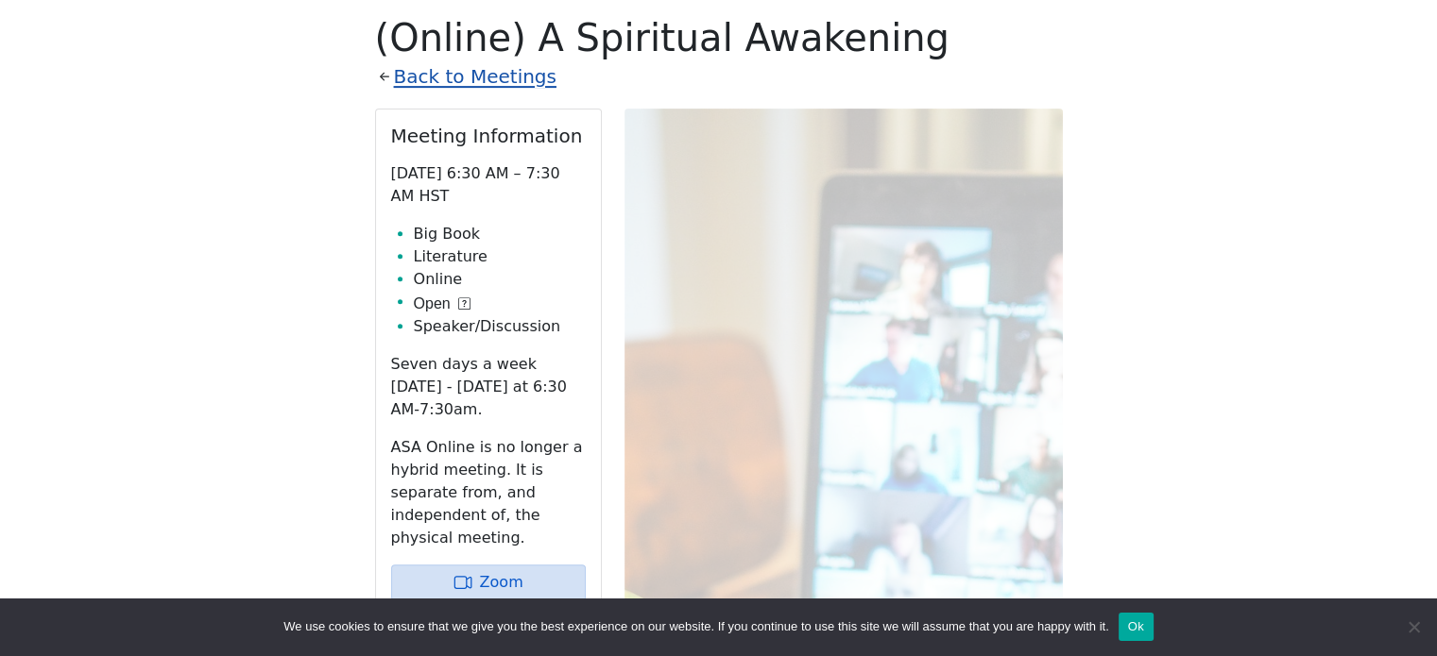
click at [514, 73] on link "Back to Meetings" at bounding box center [475, 76] width 162 height 33
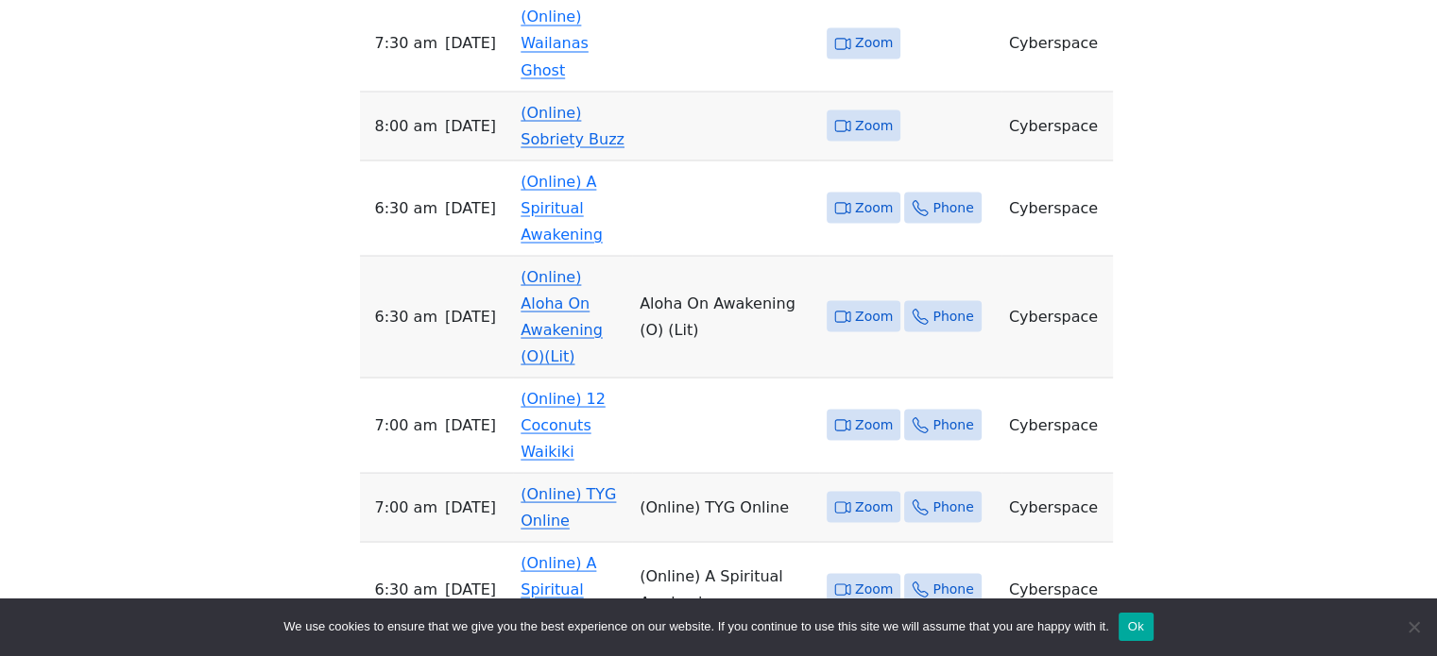
scroll to position [3346, 0]
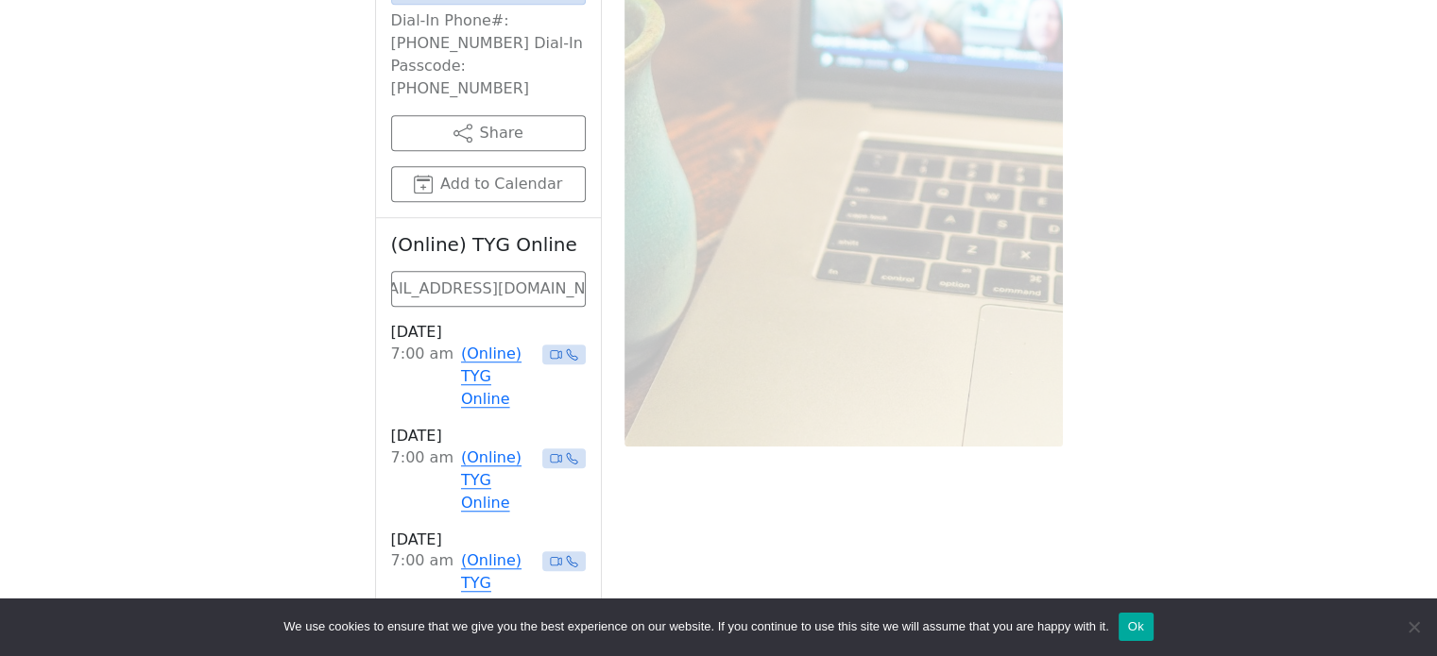
scroll to position [1504, 0]
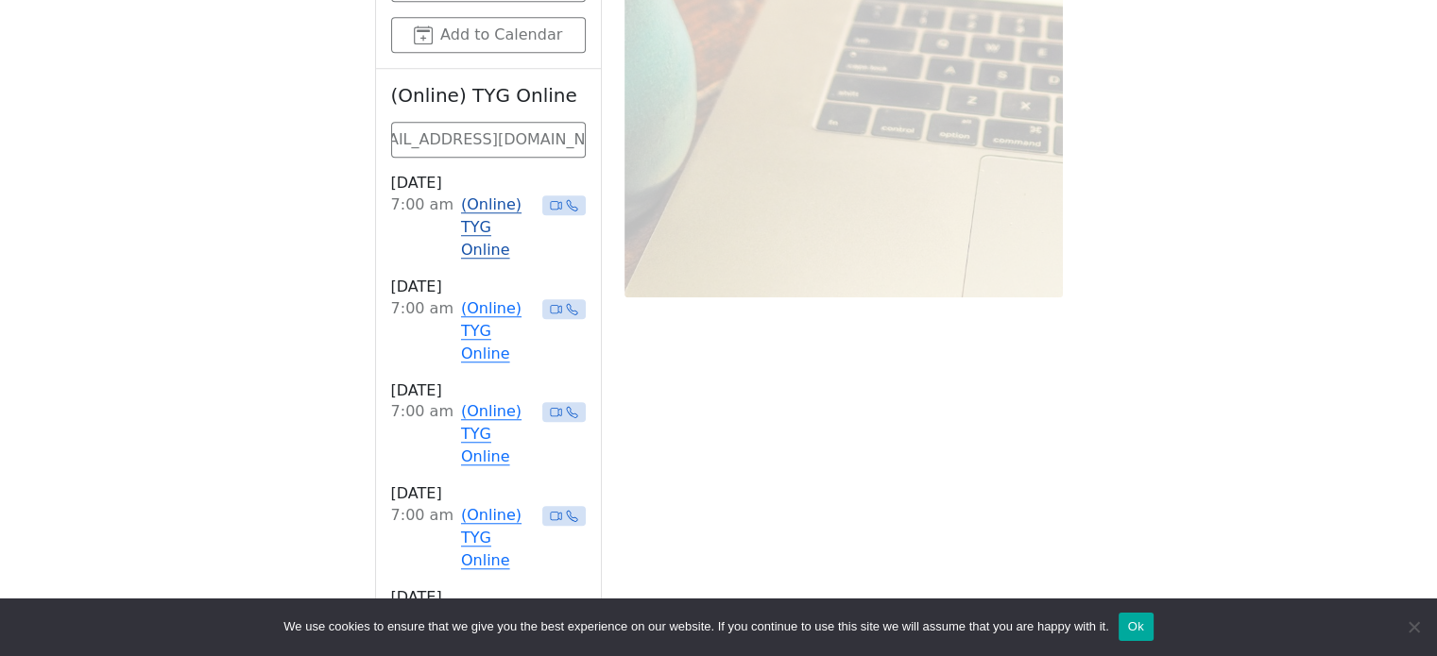
click at [495, 194] on link "(Online) TYG Online" at bounding box center [498, 228] width 74 height 68
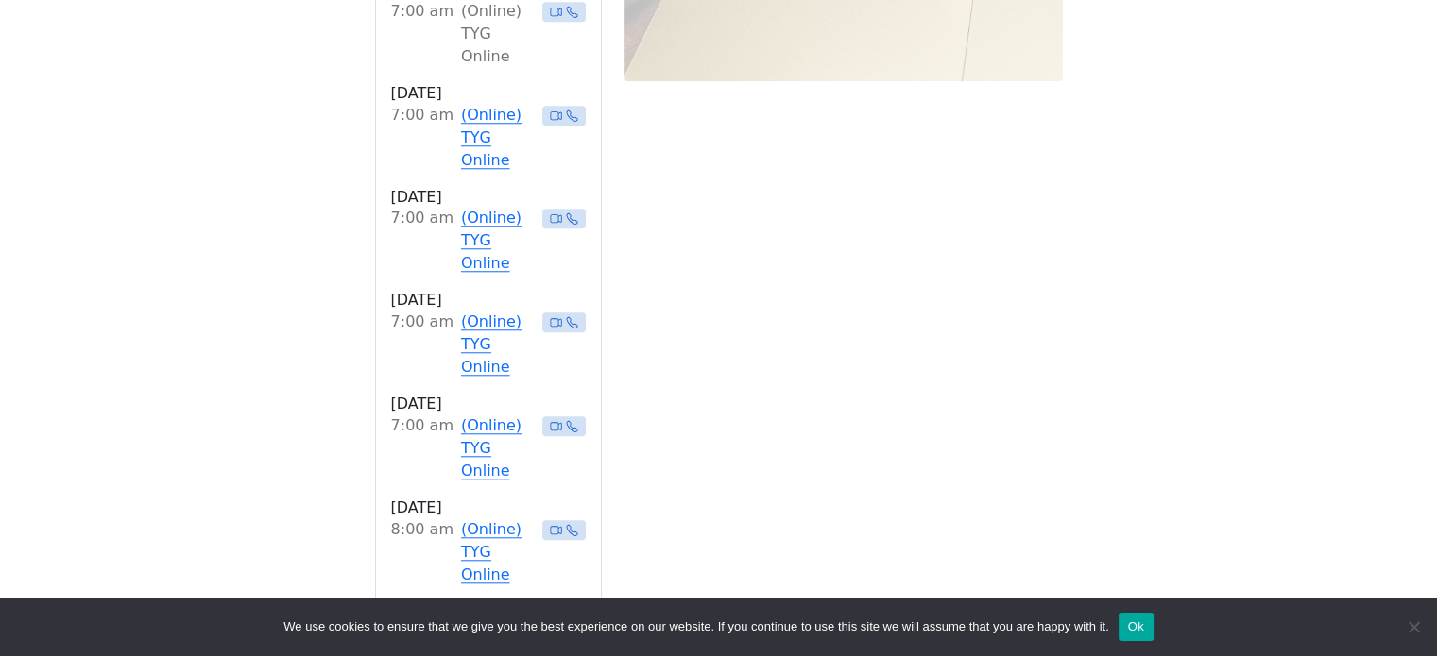
scroll to position [1693, 0]
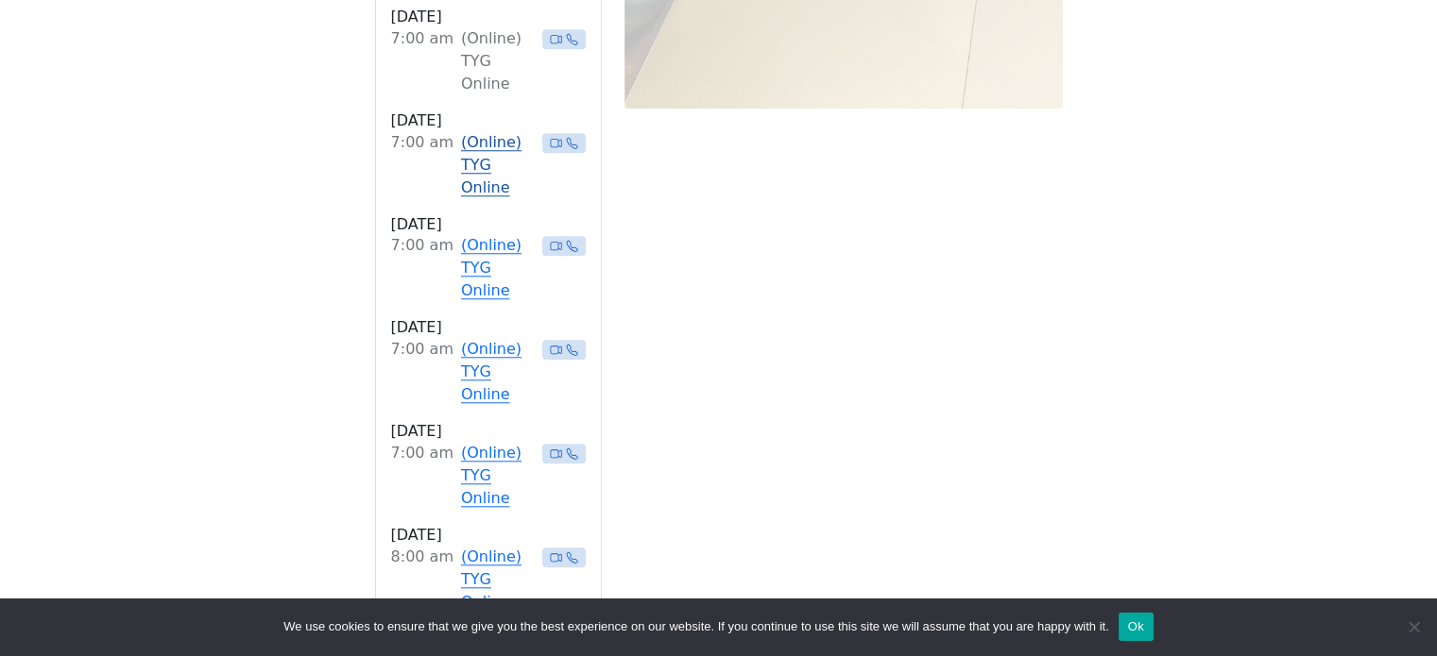
click at [484, 131] on link "(Online) TYG Online" at bounding box center [498, 165] width 74 height 68
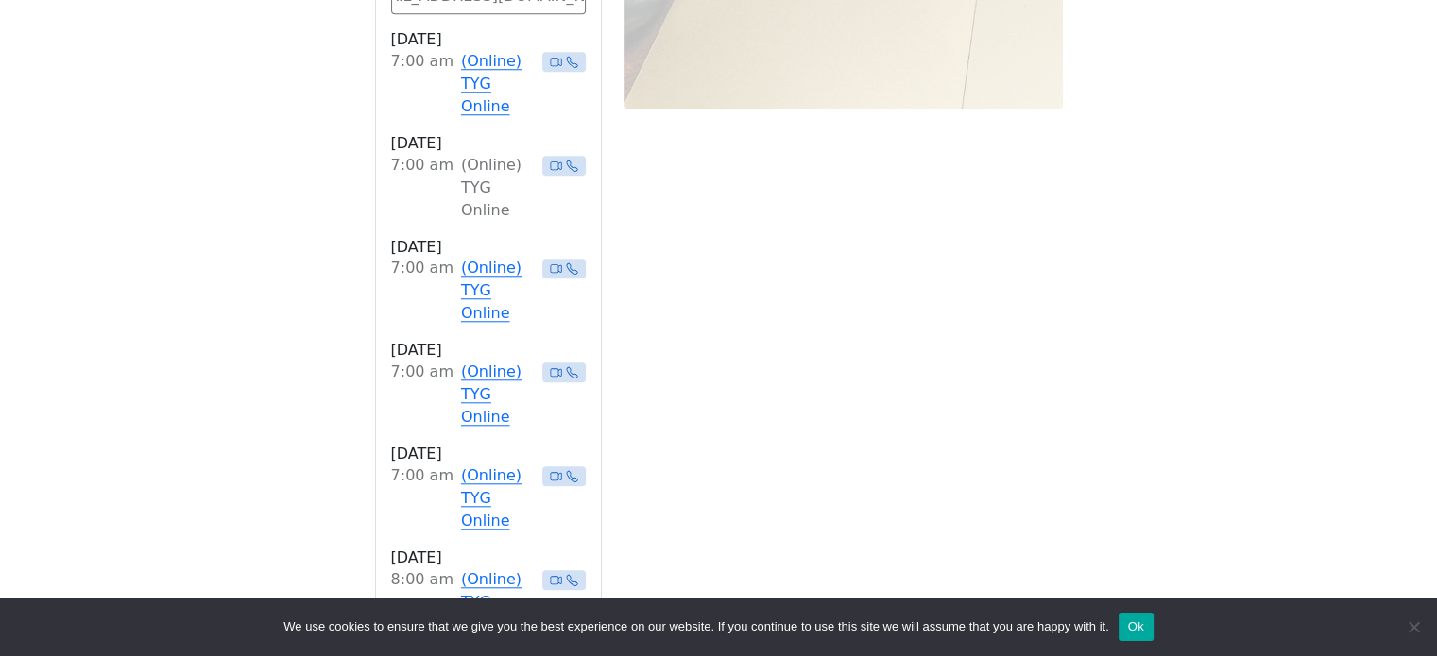
scroll to position [748, 0]
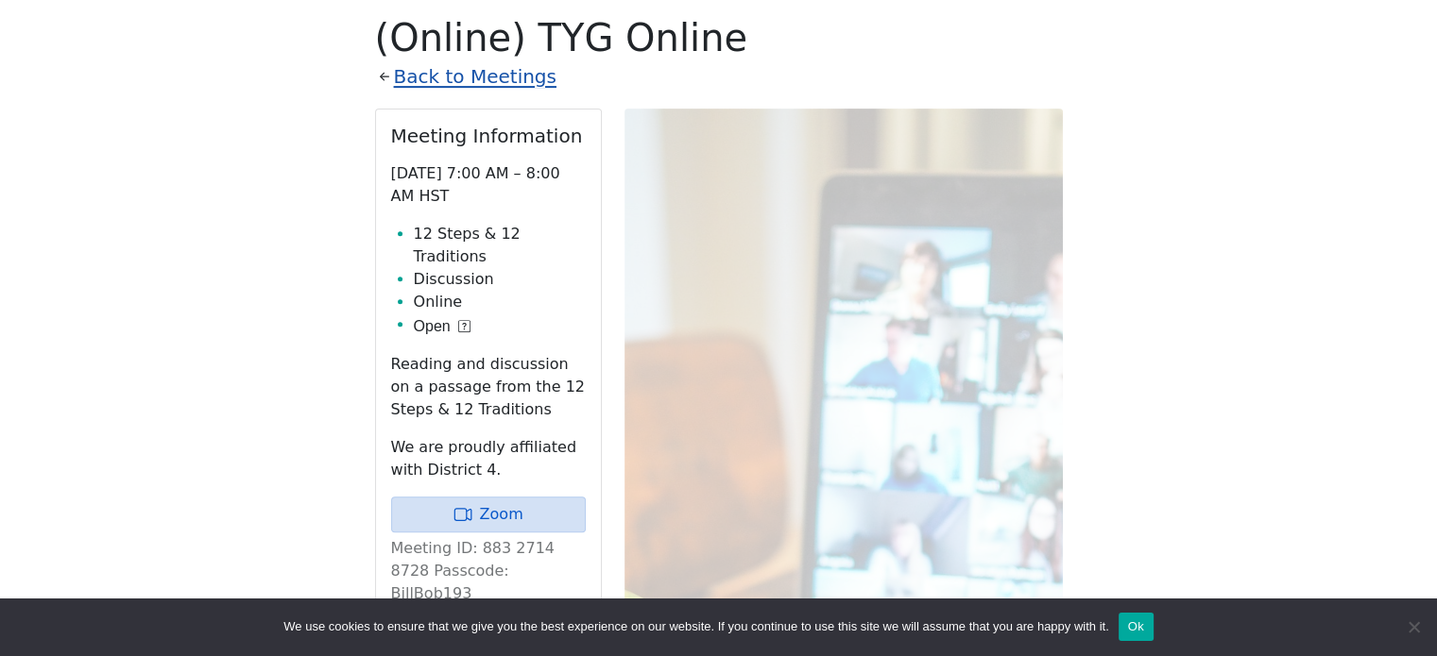
click at [483, 76] on link "Back to Meetings" at bounding box center [475, 76] width 162 height 33
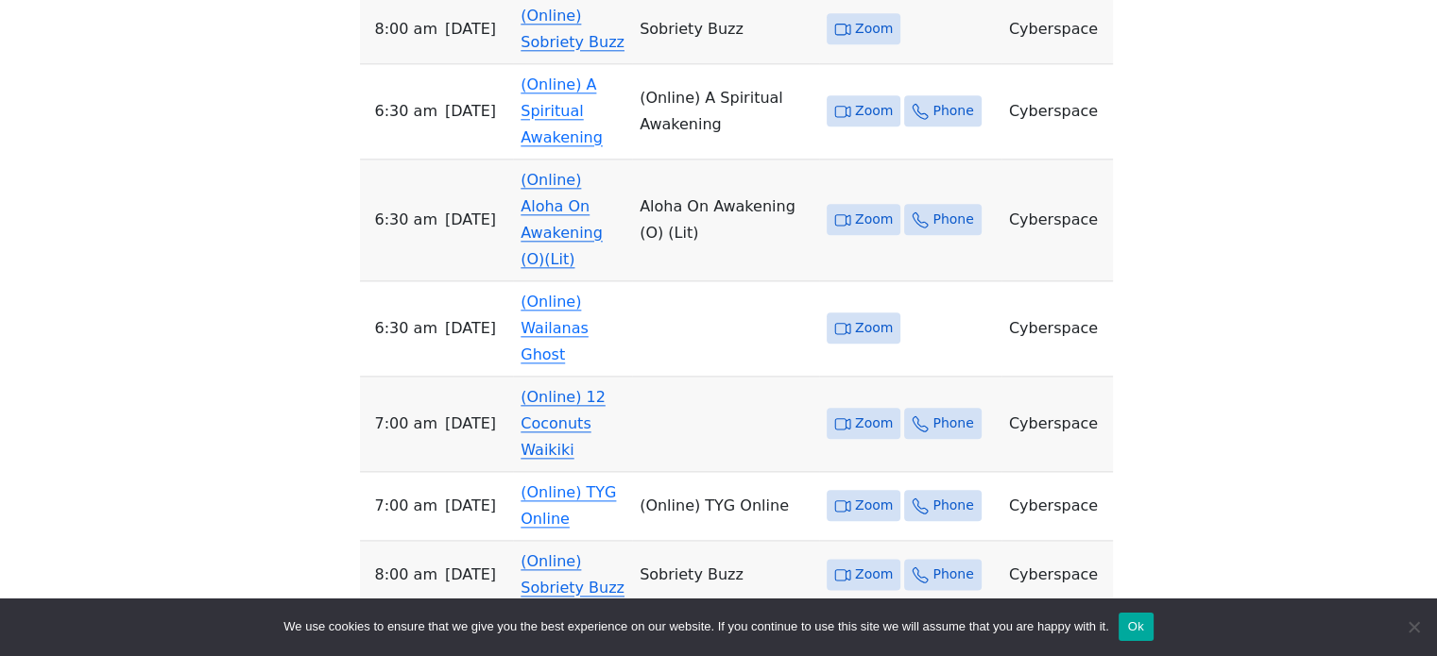
scroll to position [2259, 0]
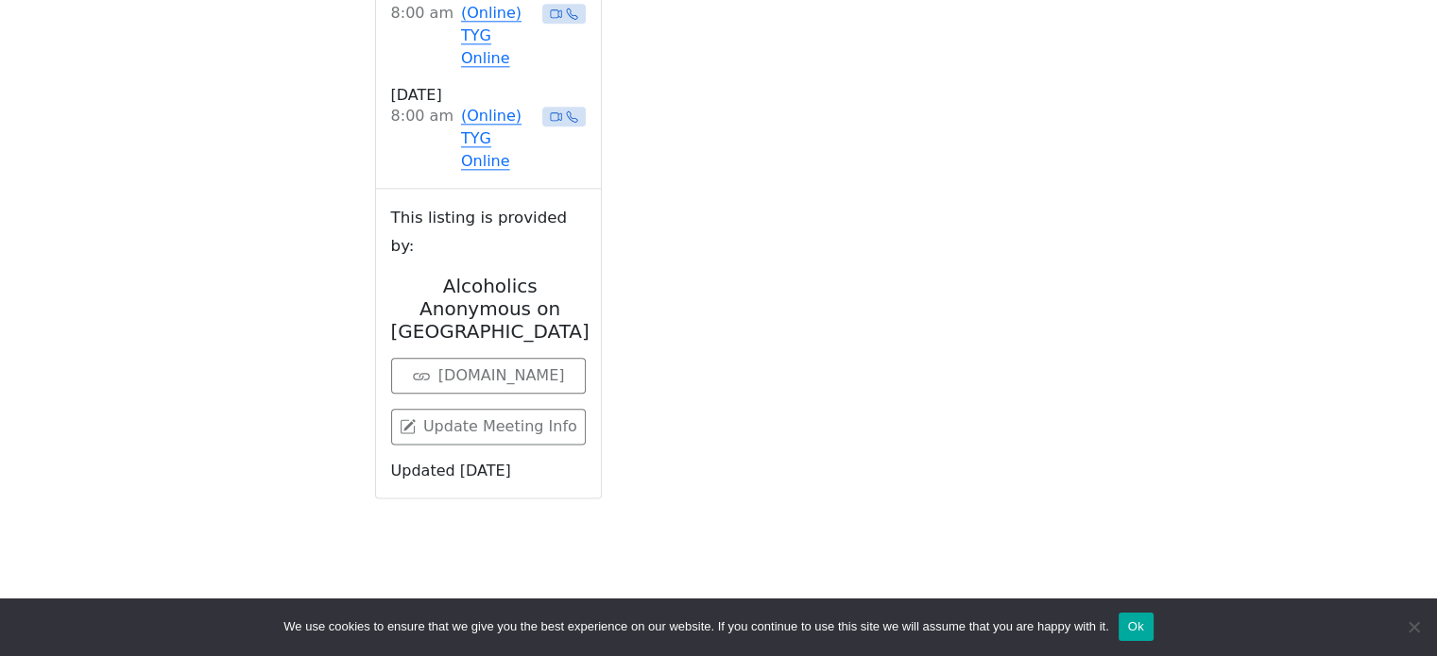
scroll to position [748, 0]
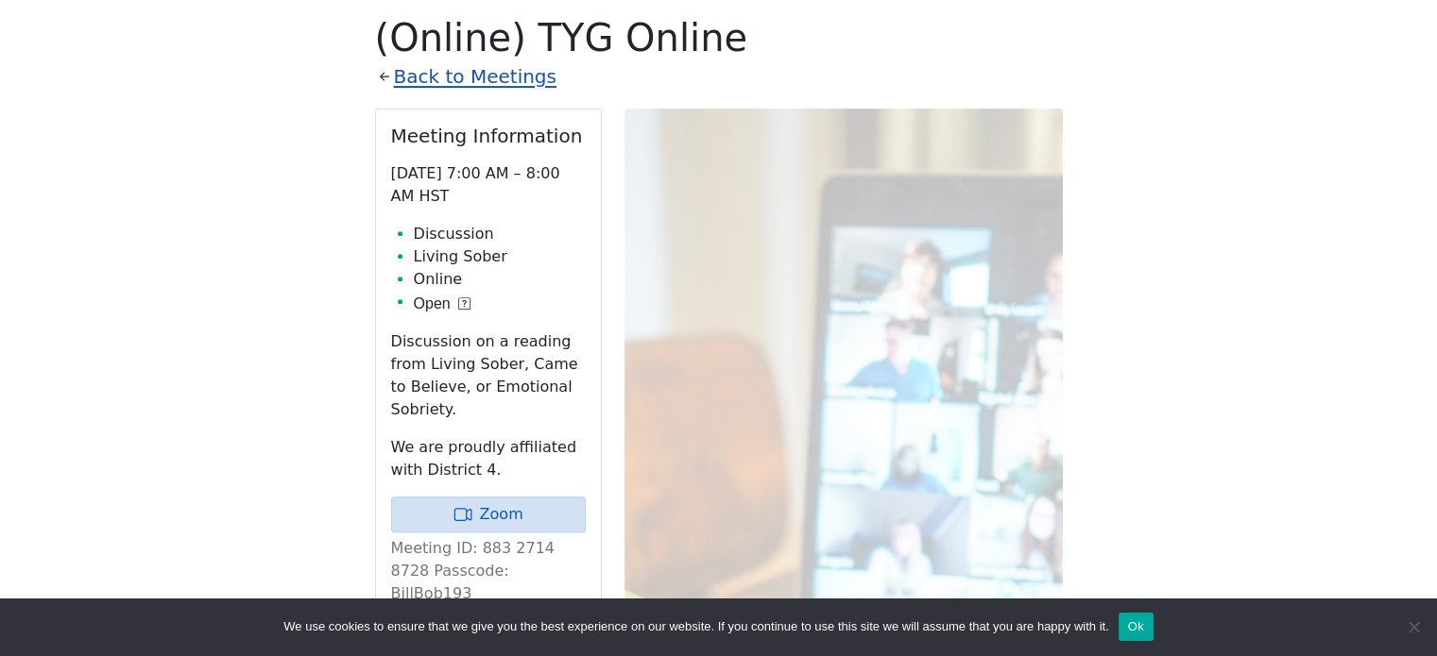
click at [465, 78] on link "Back to Meetings" at bounding box center [475, 76] width 162 height 33
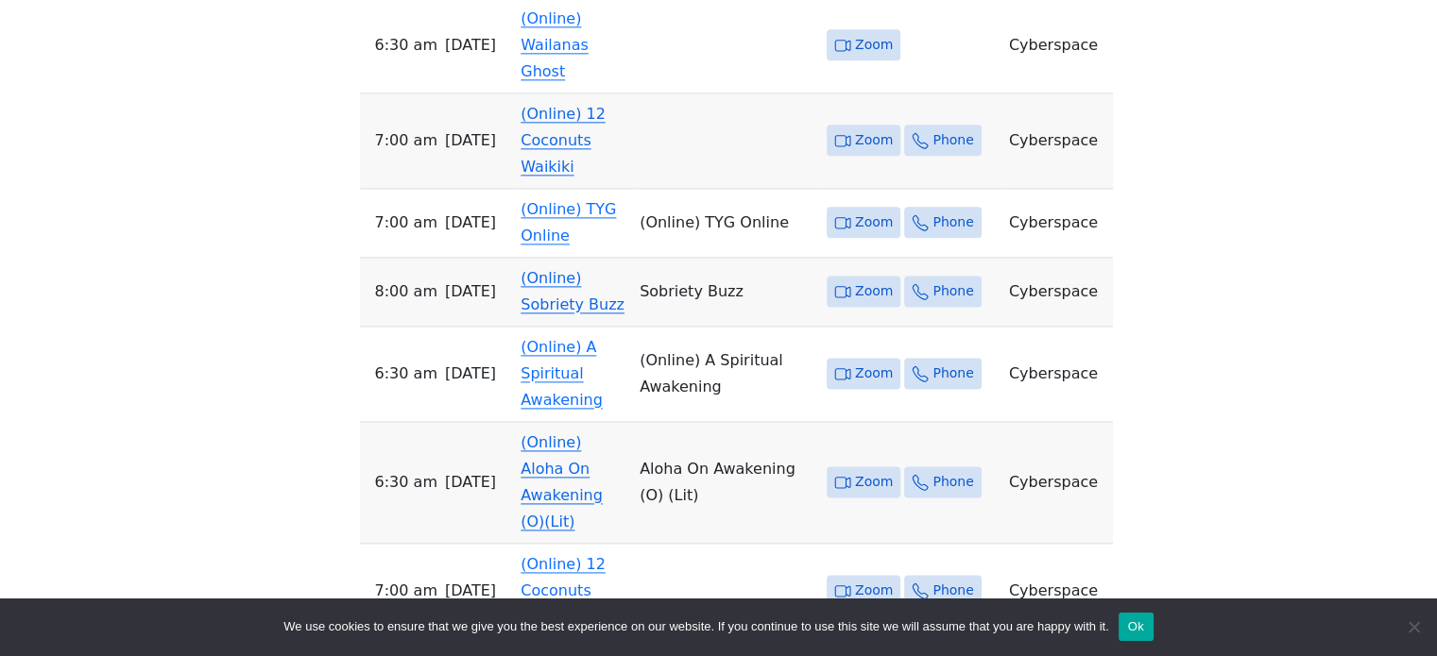
scroll to position [2731, 0]
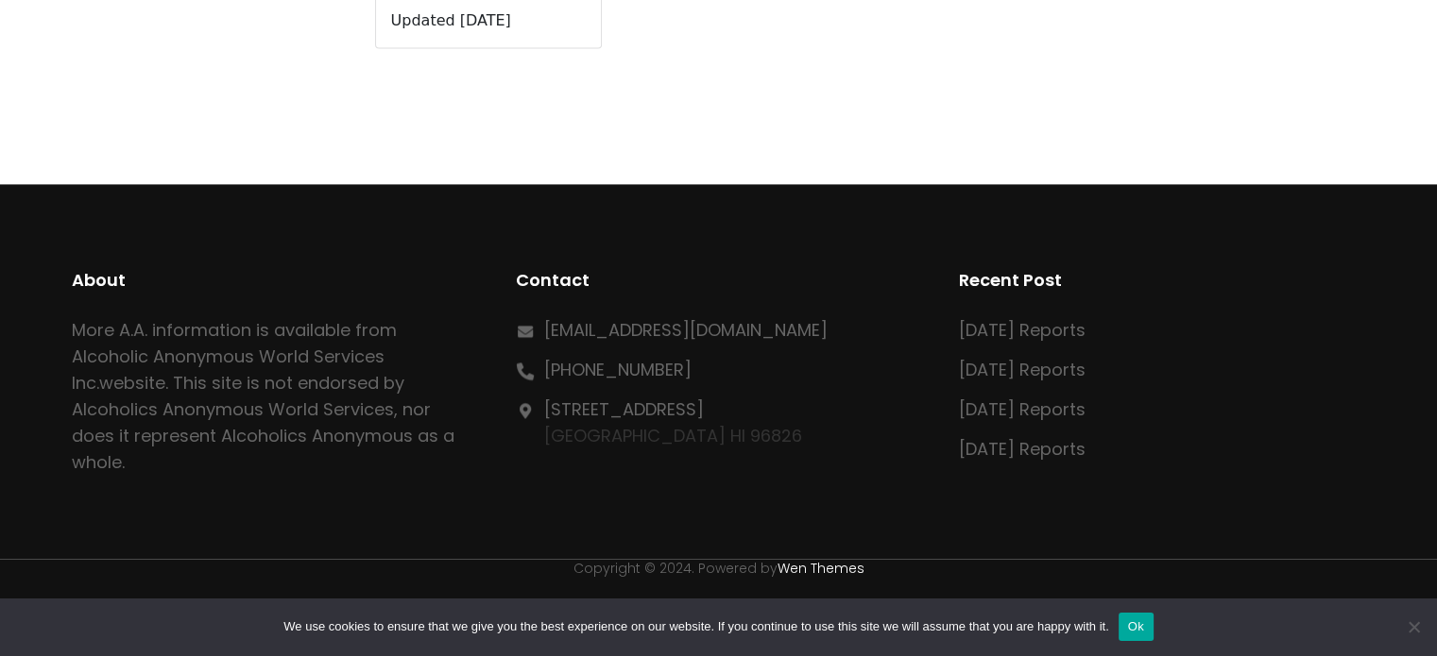
scroll to position [748, 0]
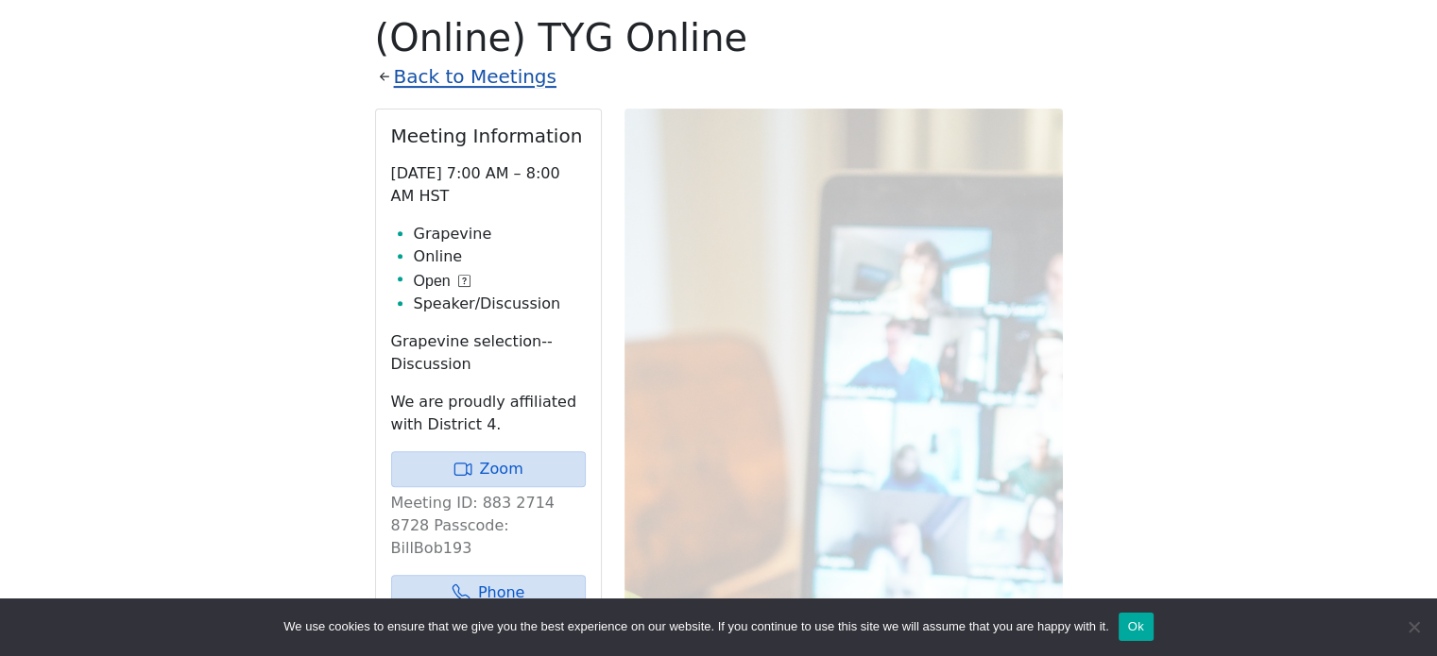
click at [454, 82] on link "Back to Meetings" at bounding box center [475, 76] width 162 height 33
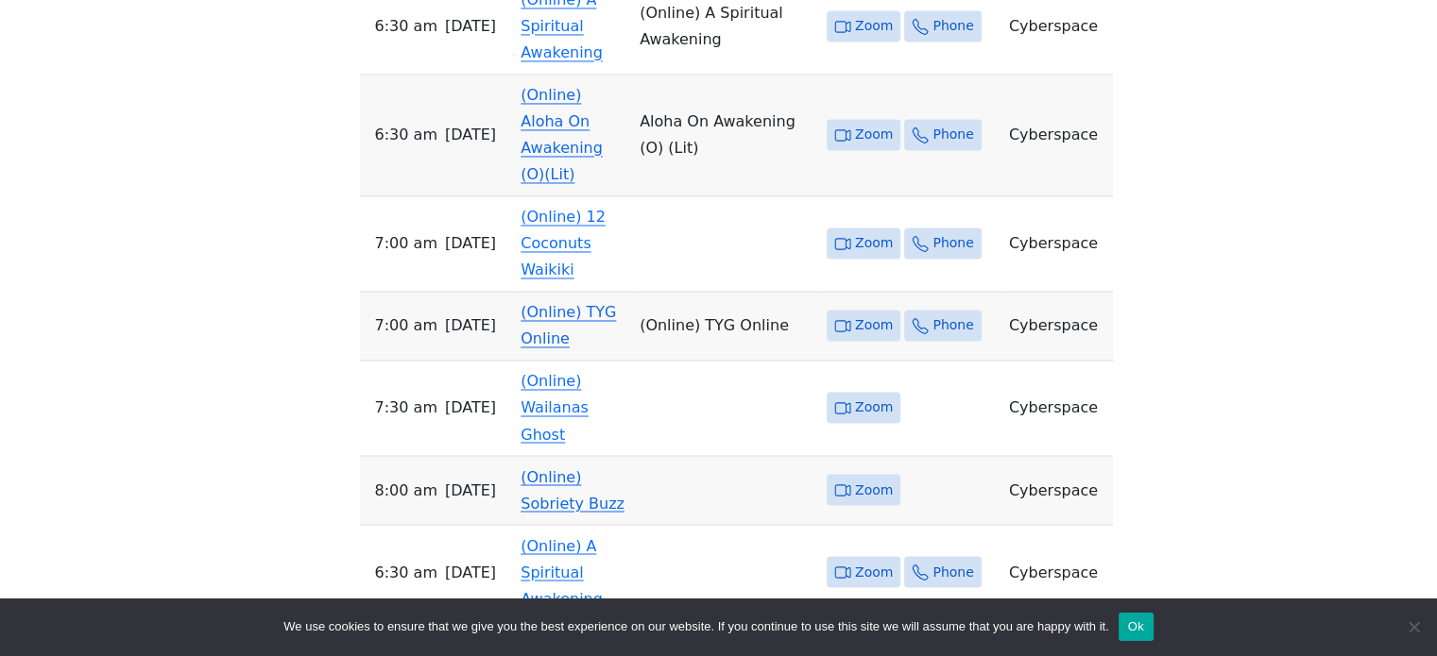
scroll to position [3204, 0]
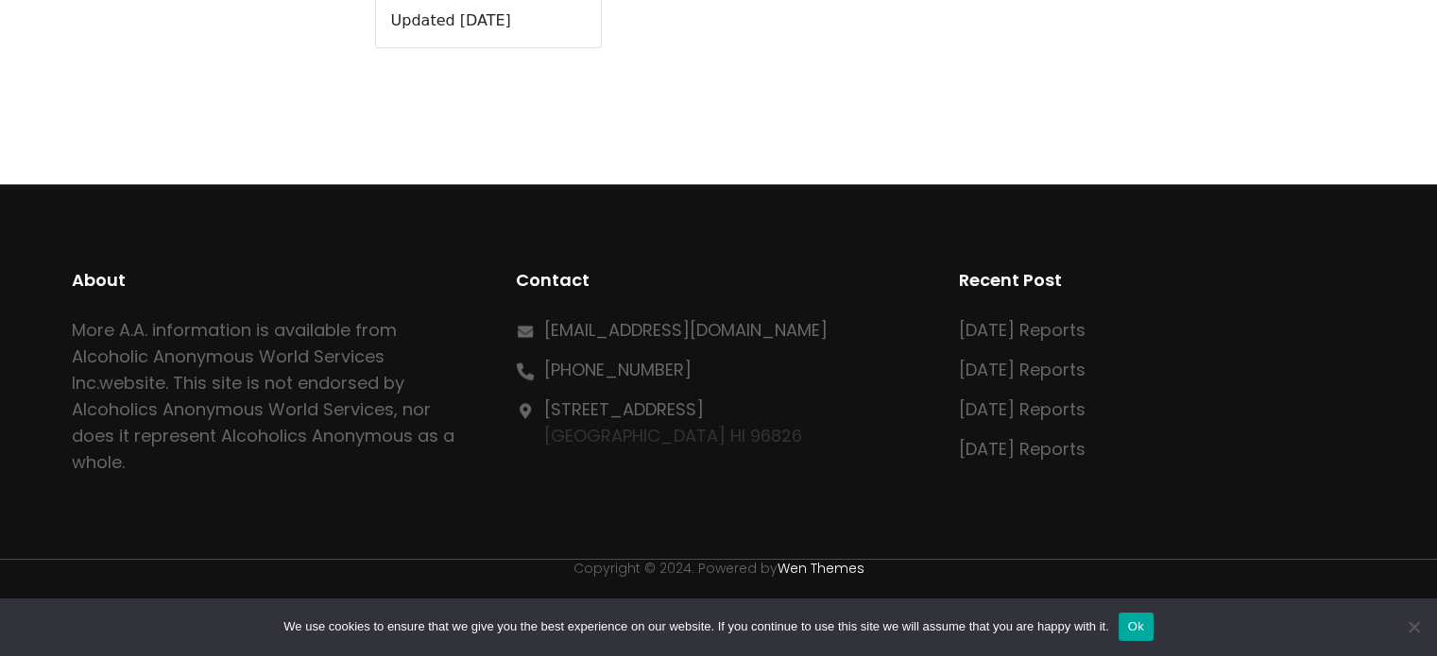
scroll to position [748, 0]
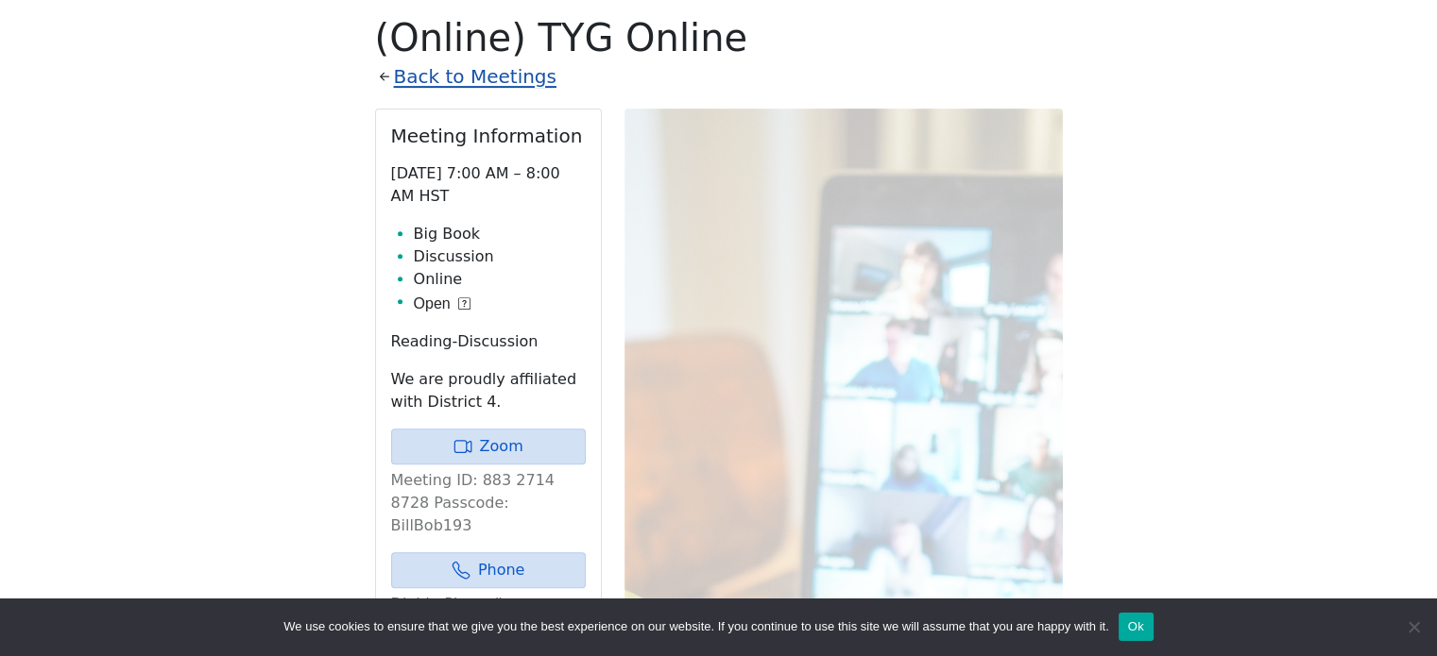
click at [476, 73] on link "Back to Meetings" at bounding box center [475, 76] width 162 height 33
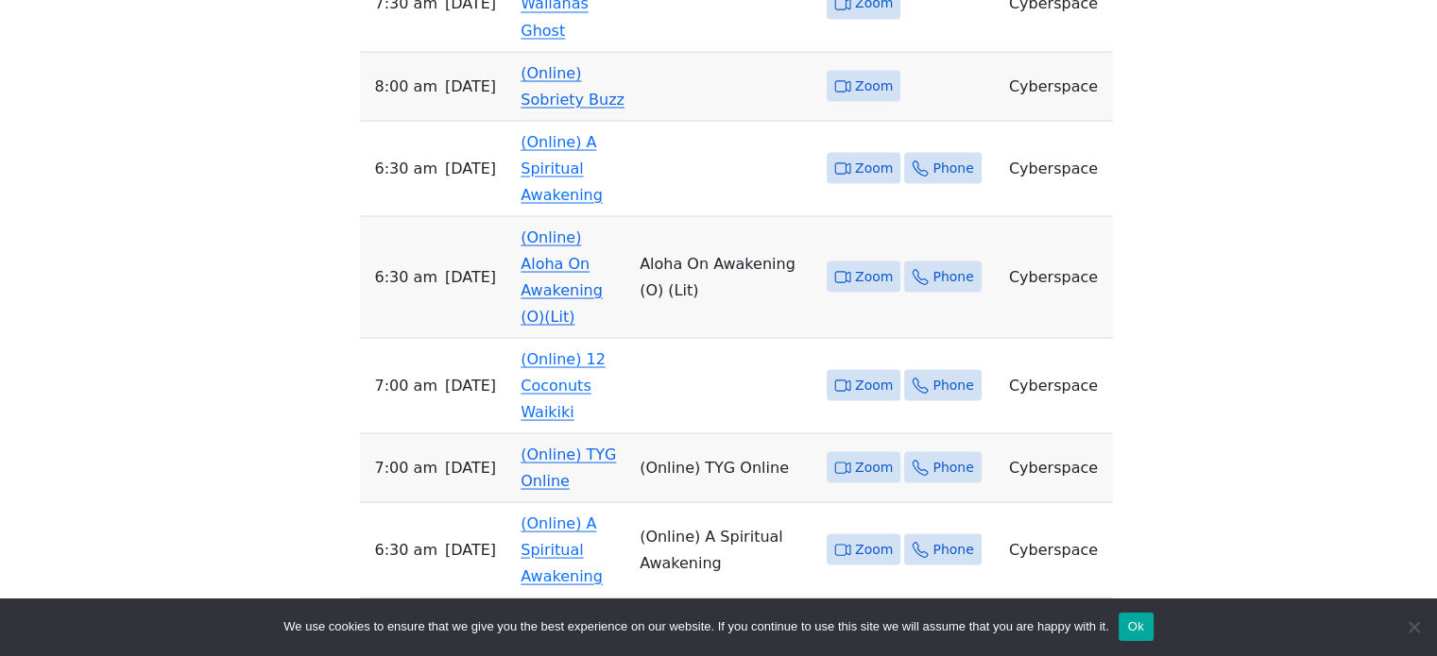
scroll to position [3487, 0]
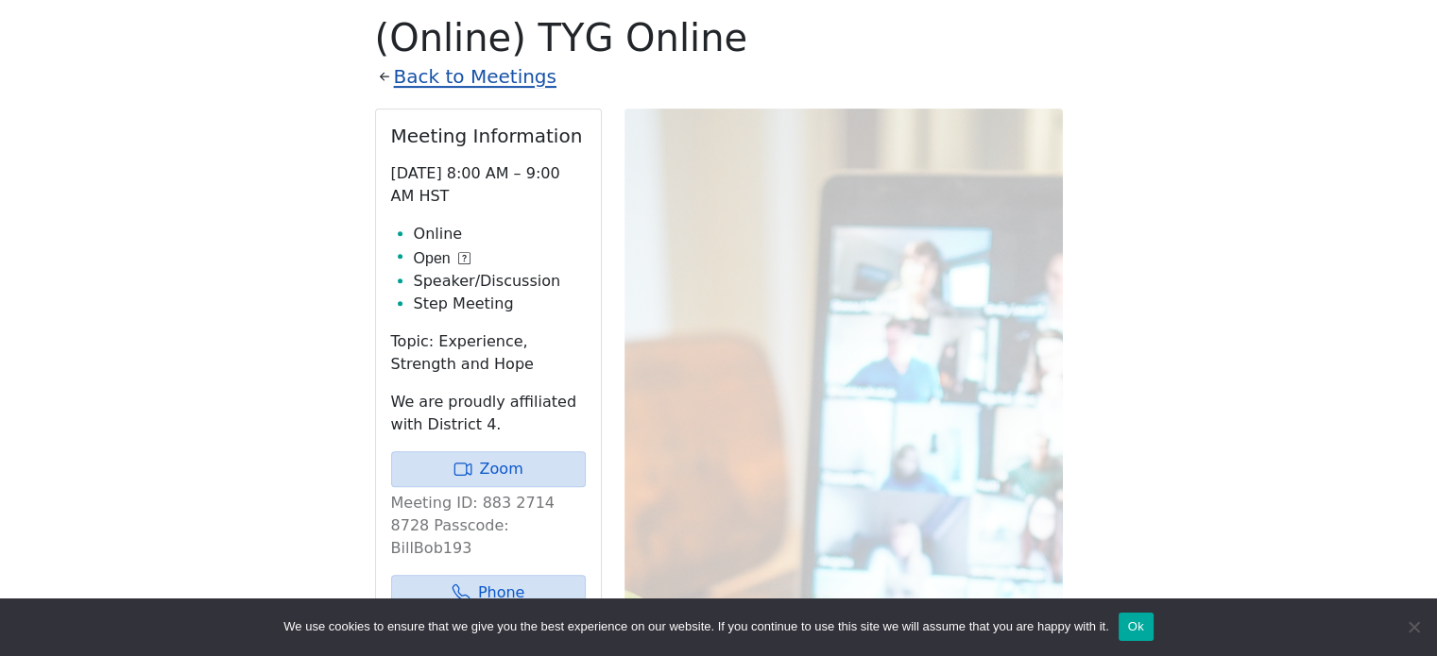
click at [486, 77] on link "Back to Meetings" at bounding box center [475, 76] width 162 height 33
